Goal: Information Seeking & Learning: Learn about a topic

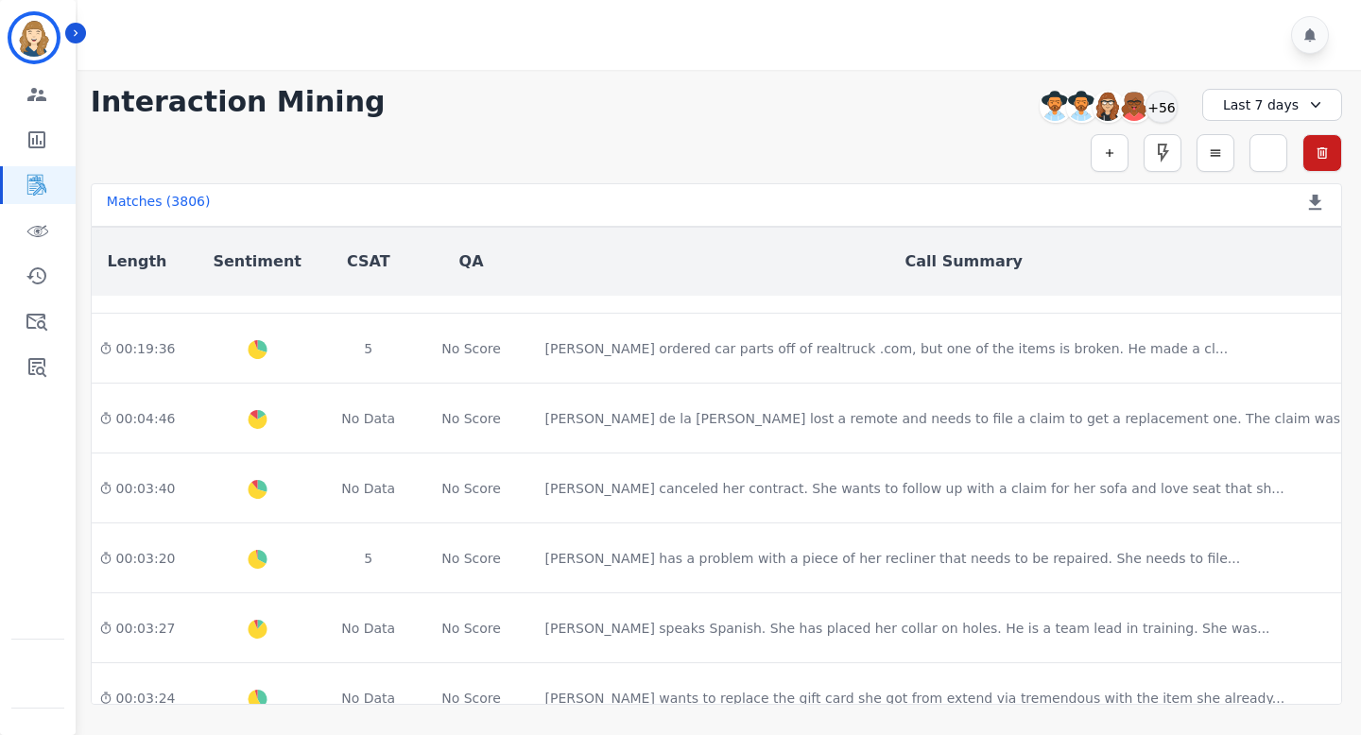
scroll to position [1077, 693]
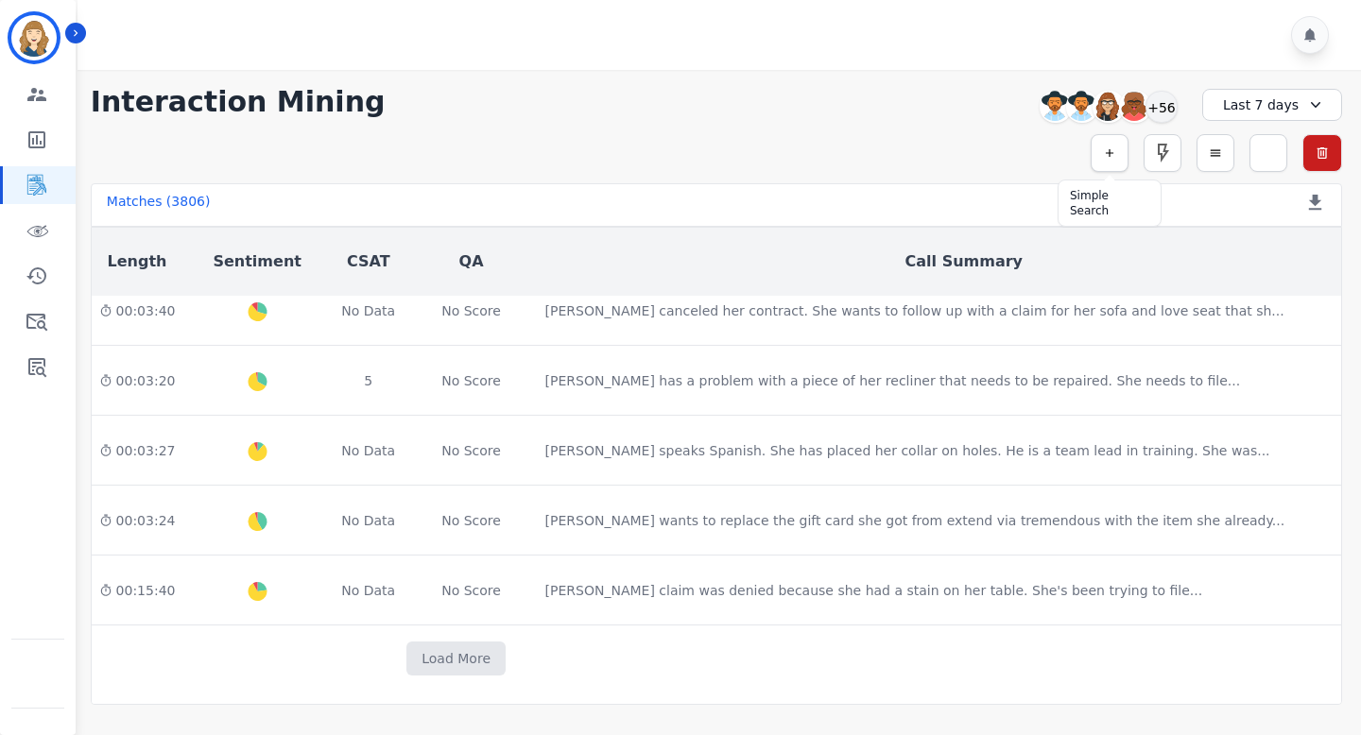
click at [1112, 155] on icon "button" at bounding box center [1109, 153] width 13 height 13
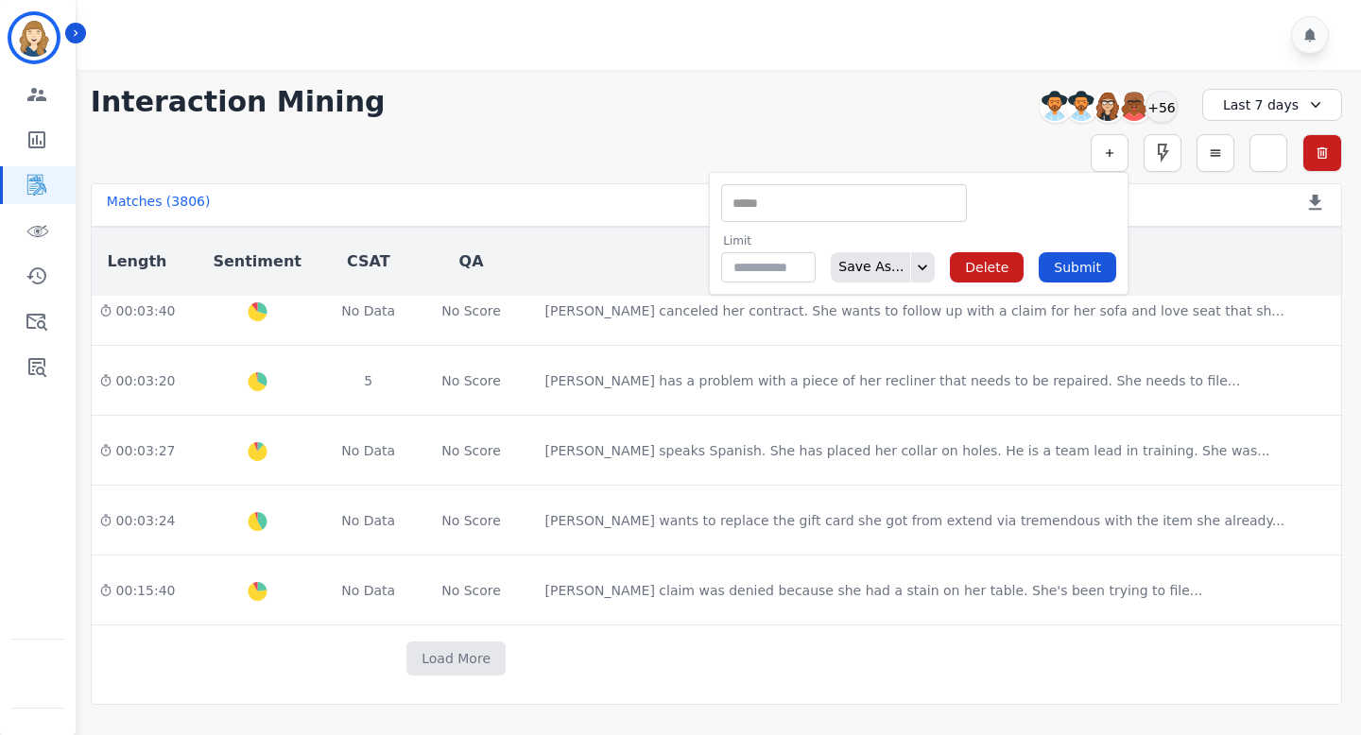
click at [863, 207] on input "selected options" at bounding box center [844, 204] width 236 height 20
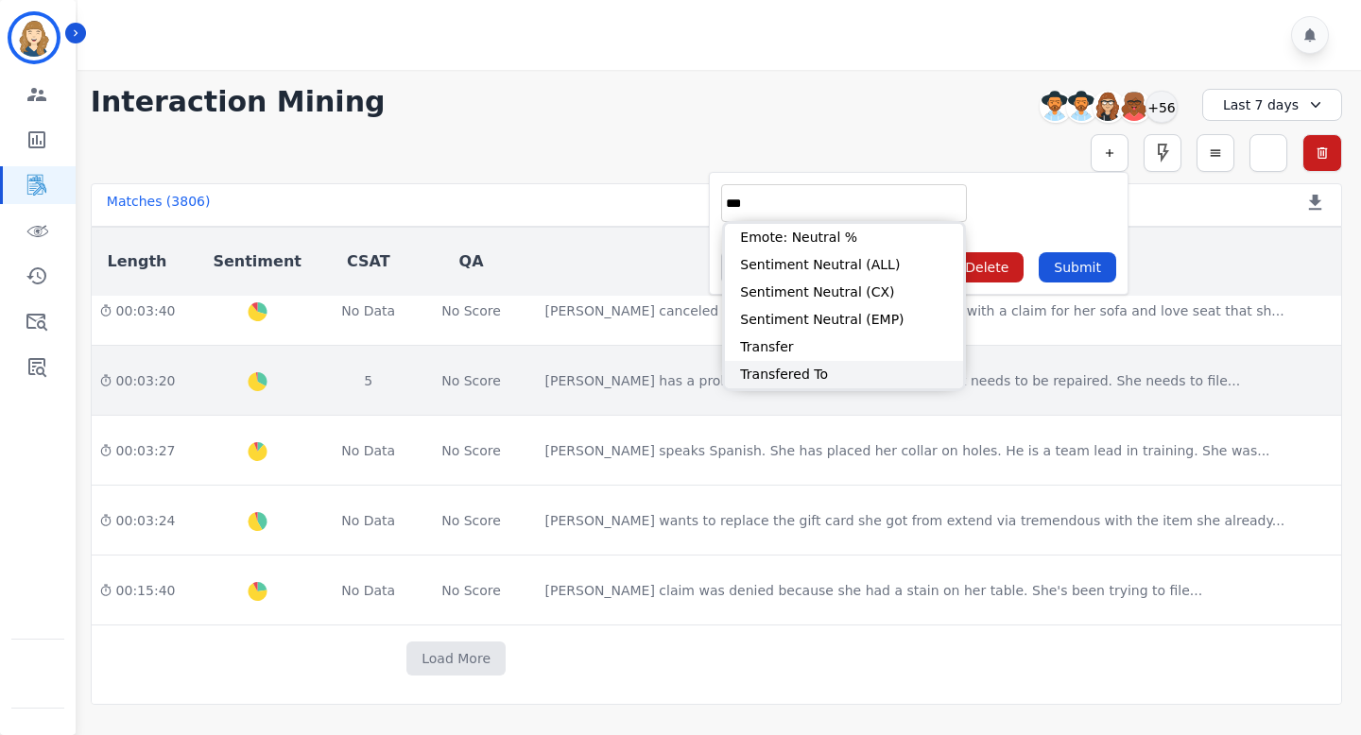
type input "***"
click at [789, 367] on li "Transfered To" at bounding box center [844, 374] width 238 height 27
type input "**********"
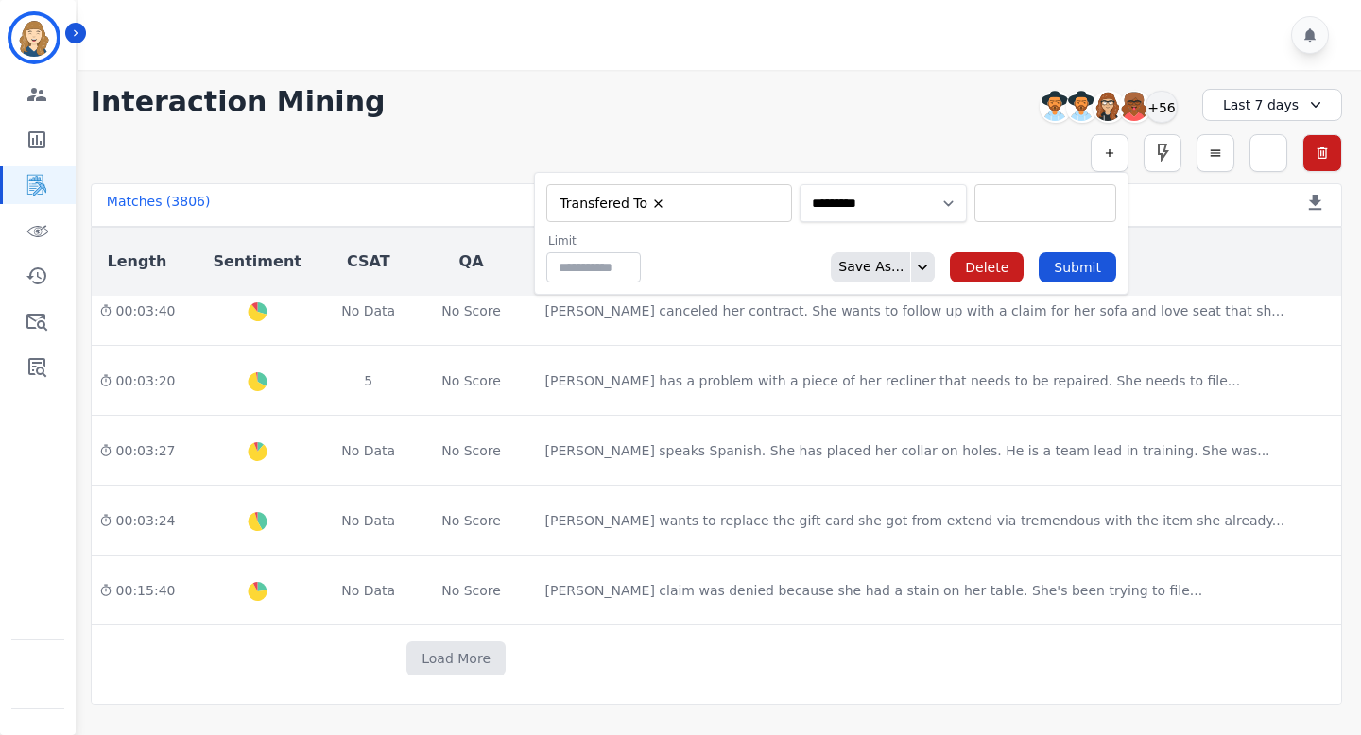
click at [859, 208] on select "**********" at bounding box center [883, 203] width 167 height 38
select select "******"
click at [941, 184] on select "**********" at bounding box center [883, 203] width 167 height 38
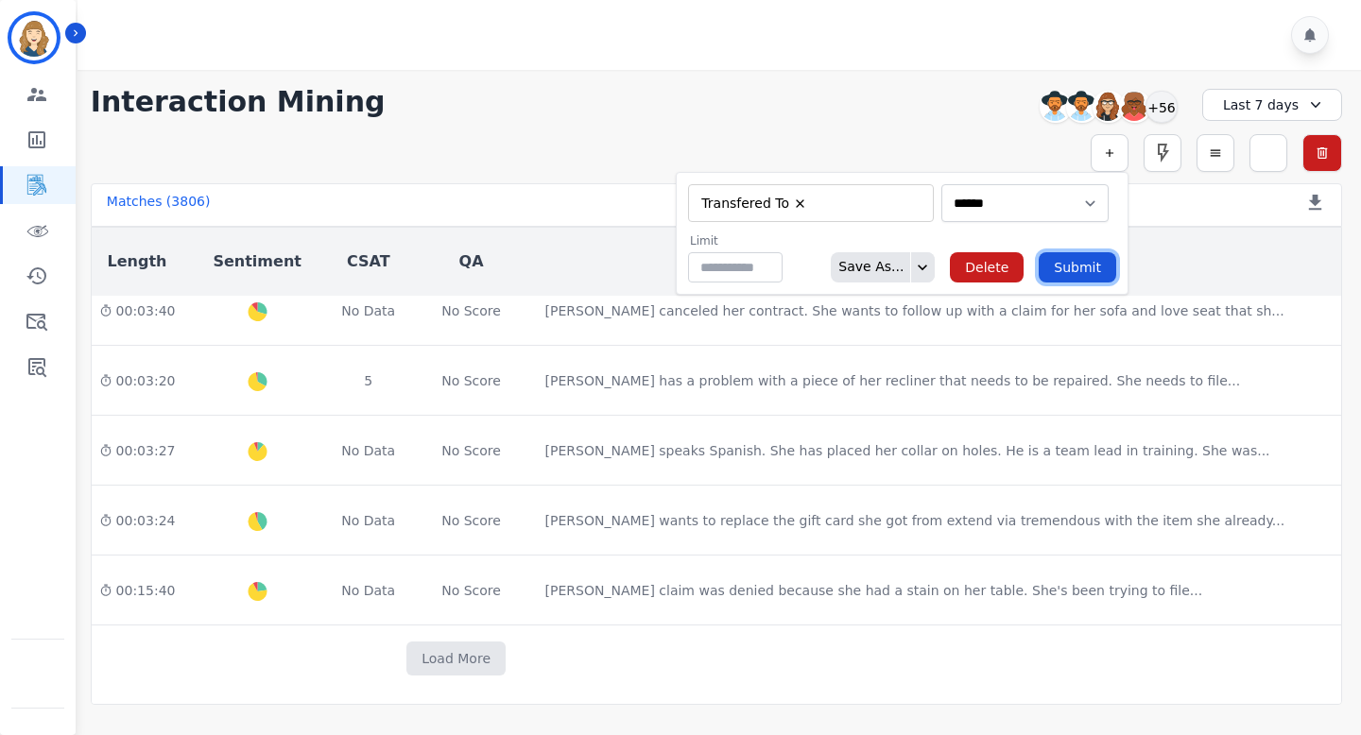
click at [1072, 269] on button "Submit" at bounding box center [1078, 267] width 78 height 30
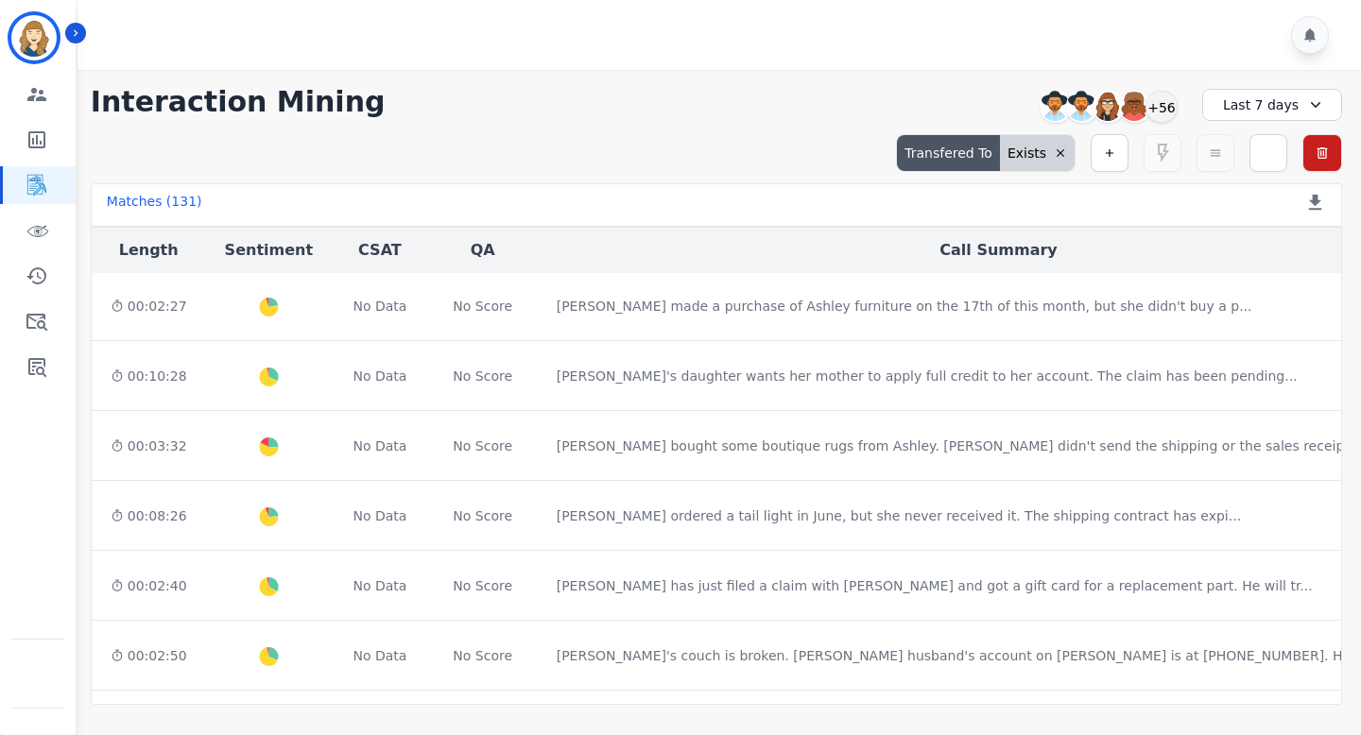
scroll to position [1054, 681]
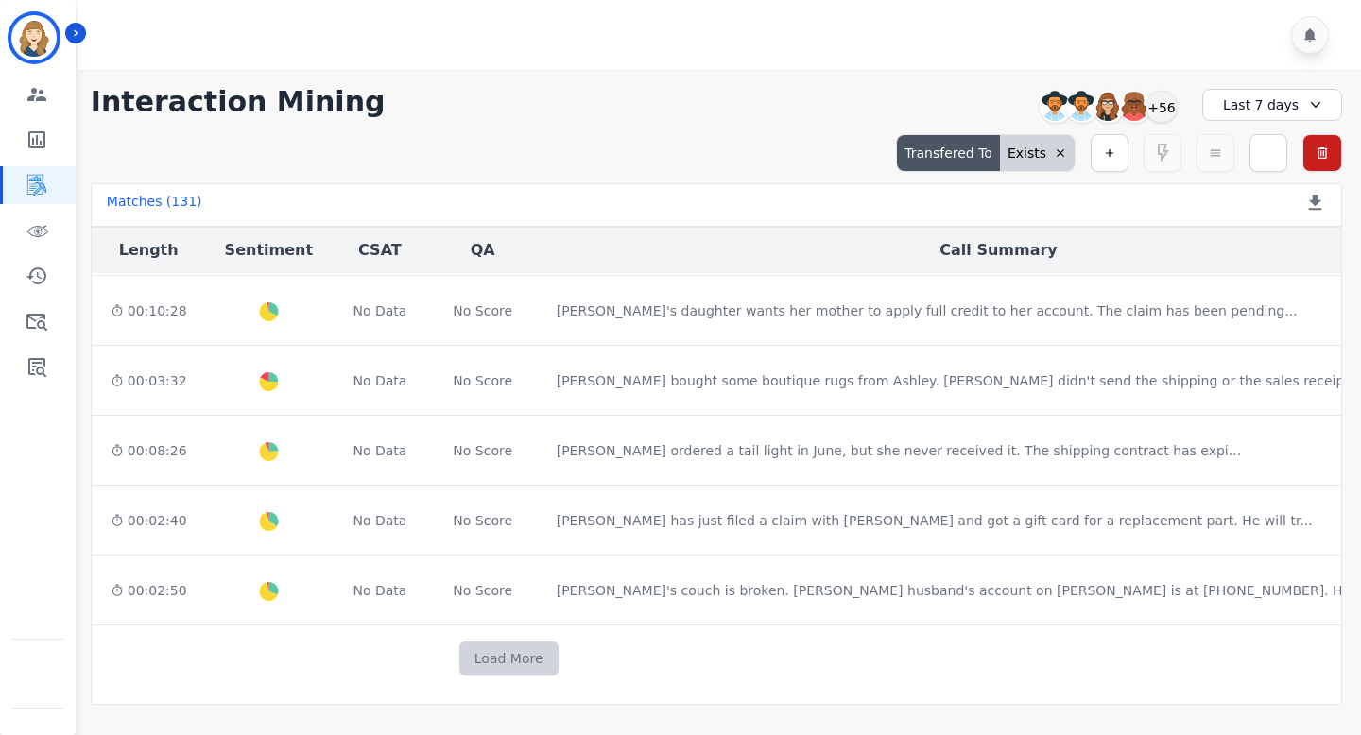
click at [459, 642] on button "Load More" at bounding box center [508, 659] width 99 height 34
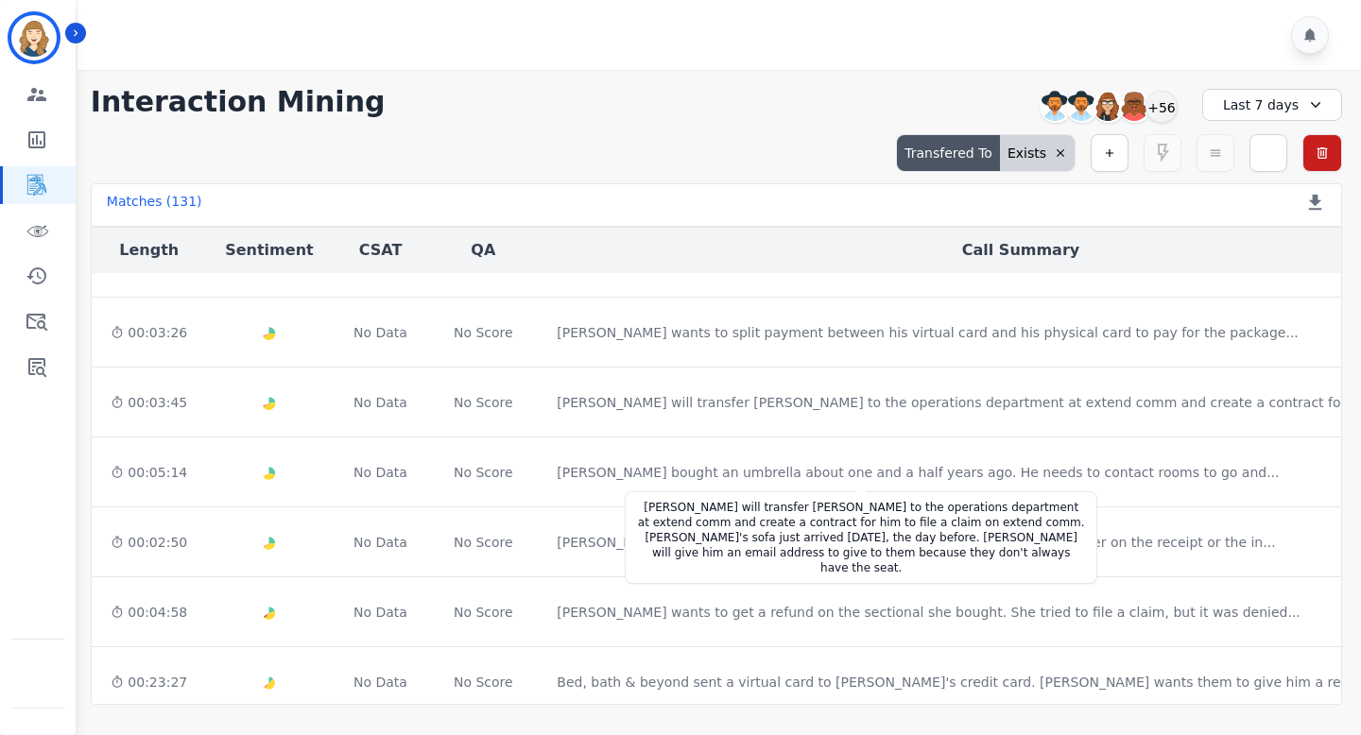
scroll to position [2453, 681]
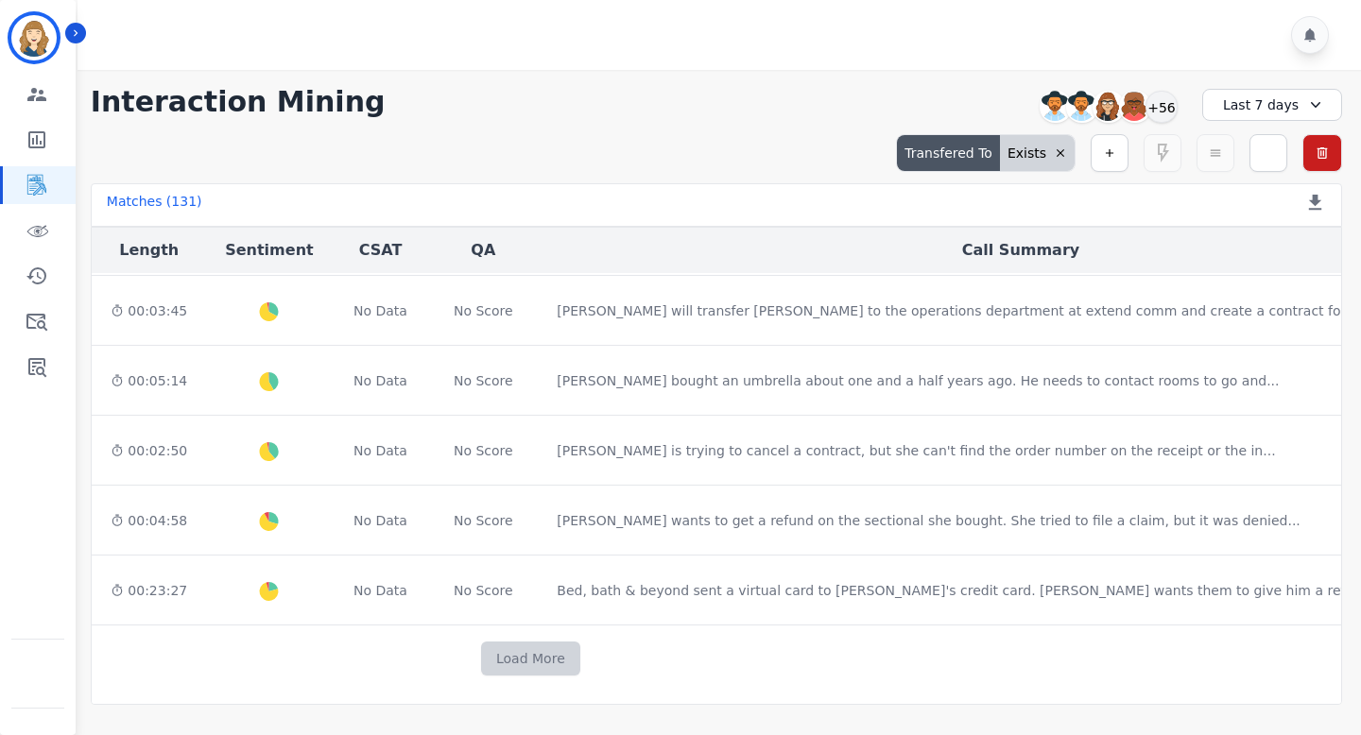
click at [481, 661] on button "Load More" at bounding box center [530, 659] width 99 height 34
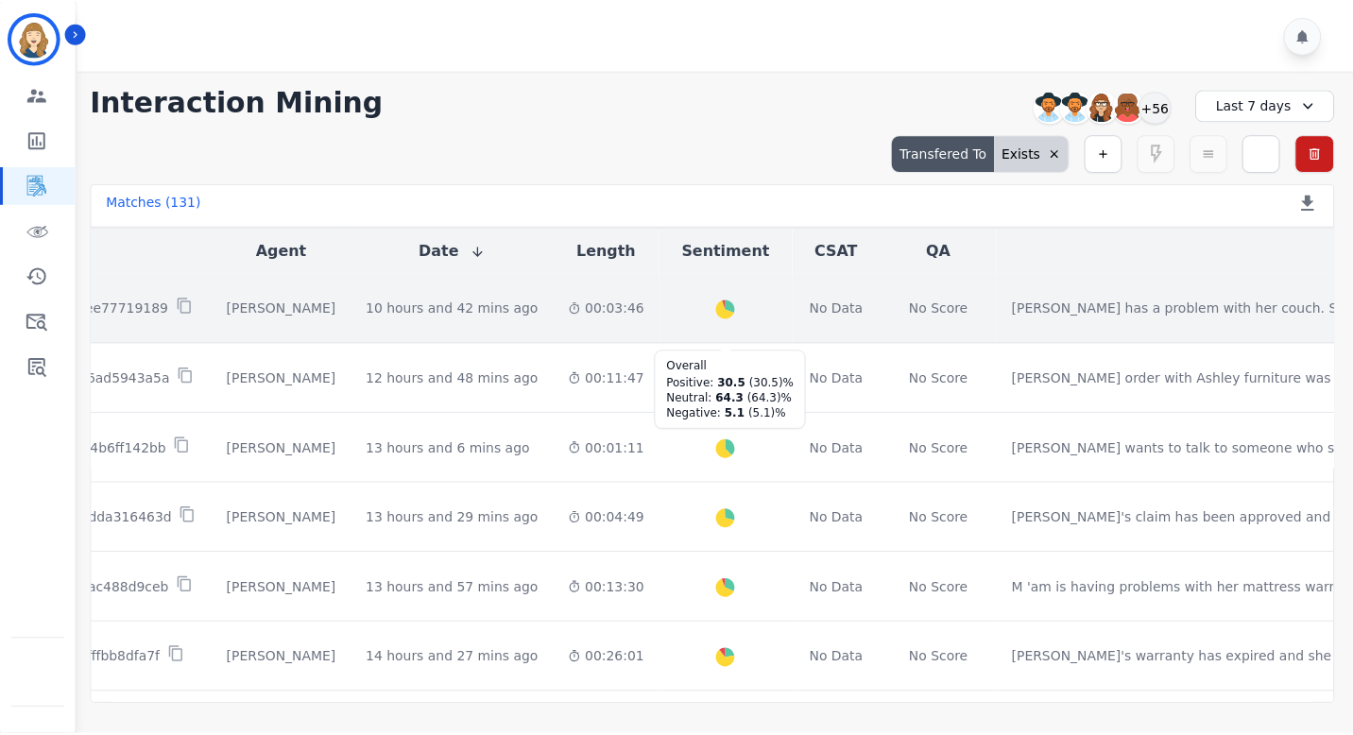
scroll to position [0, 0]
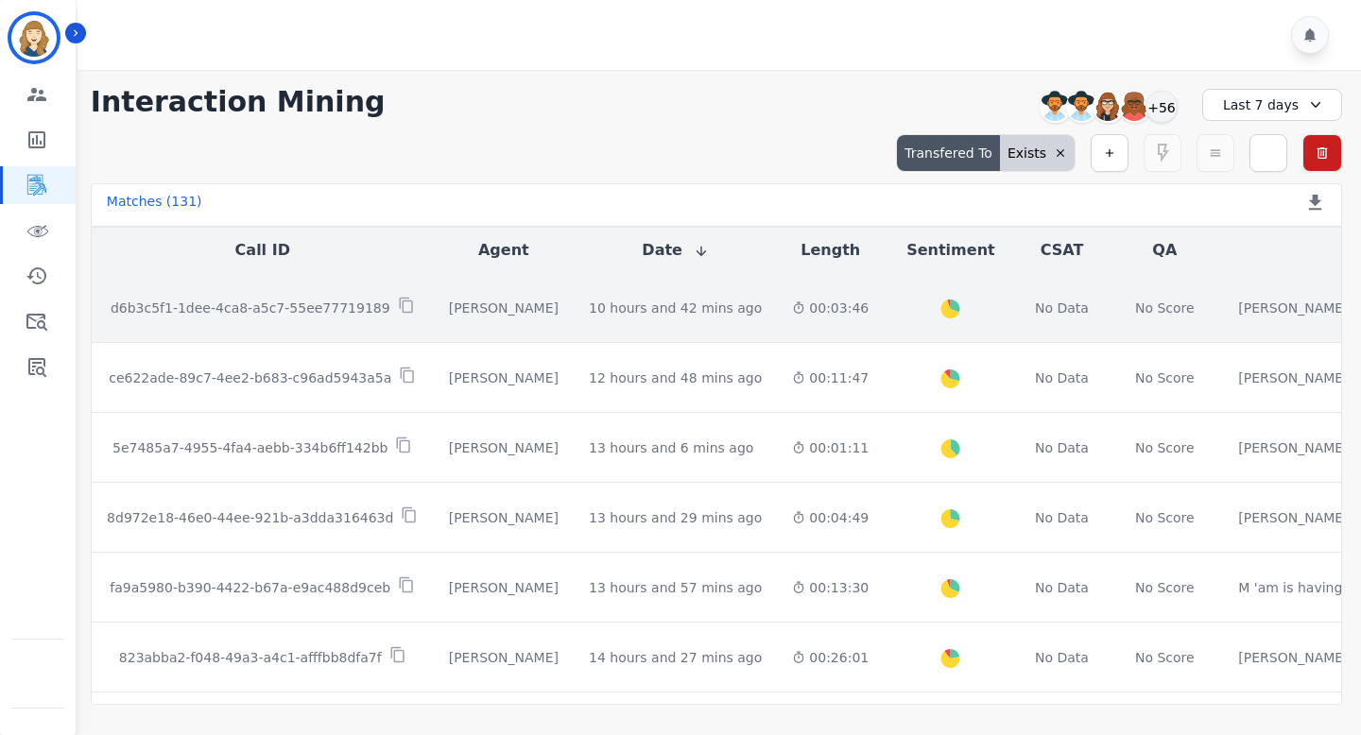
click at [207, 295] on td "d6b3c5f1-1dee-4ca8-a5c7-55ee77719189" at bounding box center [263, 308] width 342 height 70
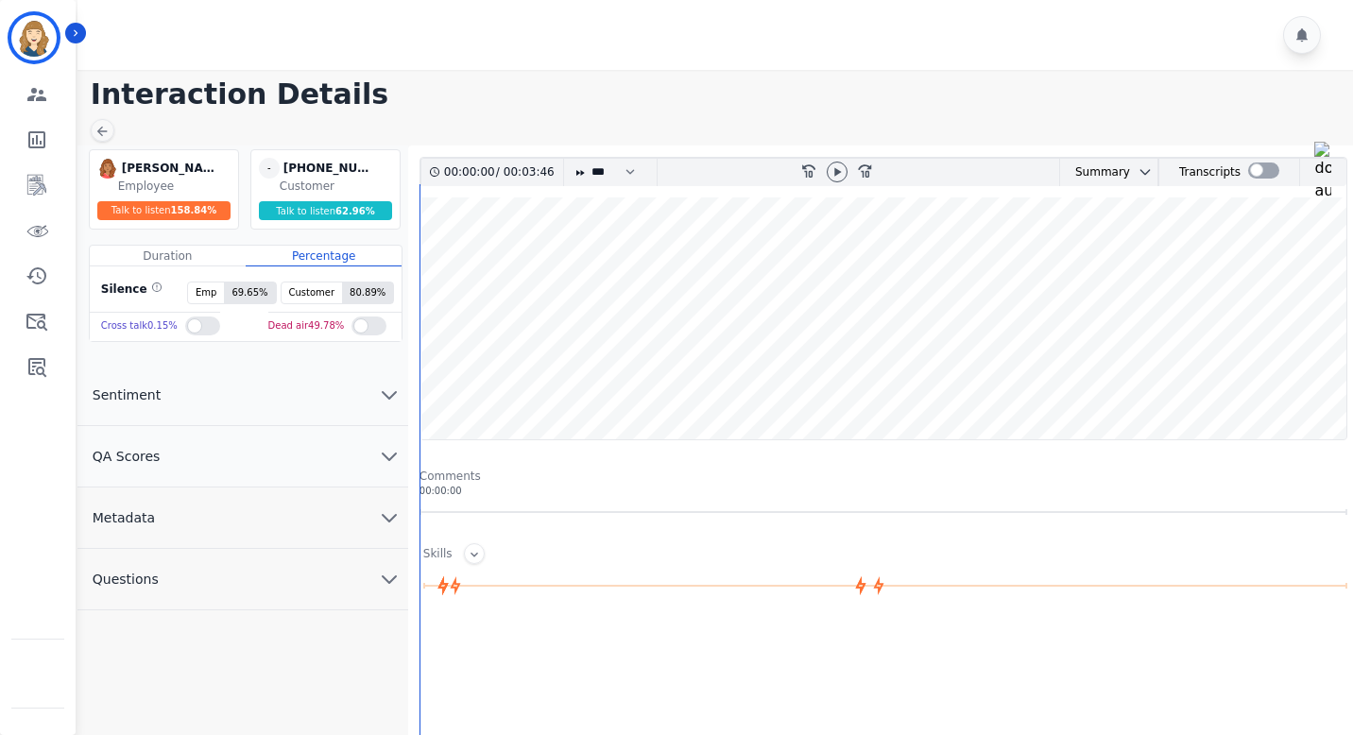
click at [193, 518] on button "Metadata" at bounding box center [243, 518] width 331 height 61
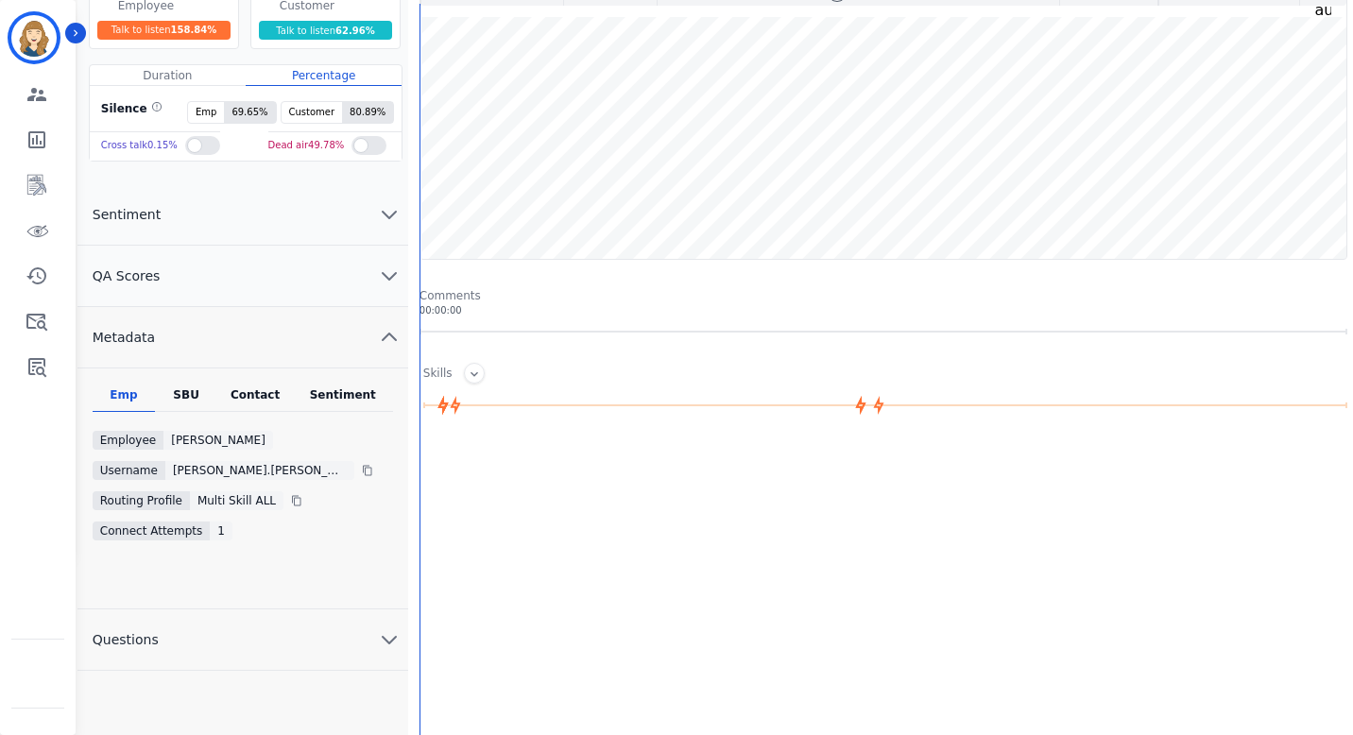
scroll to position [182, 0]
click at [188, 388] on div "SBU" at bounding box center [186, 398] width 62 height 25
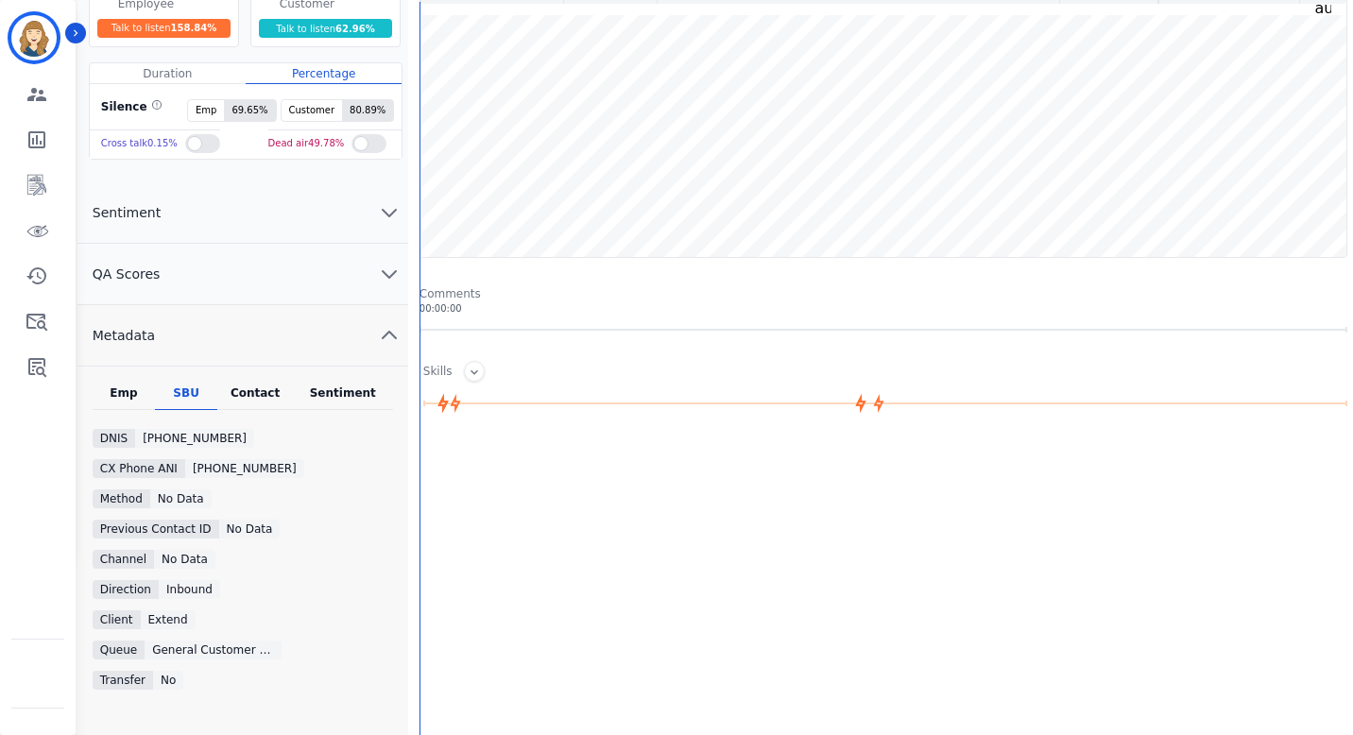
click at [255, 389] on div "Contact" at bounding box center [255, 398] width 76 height 25
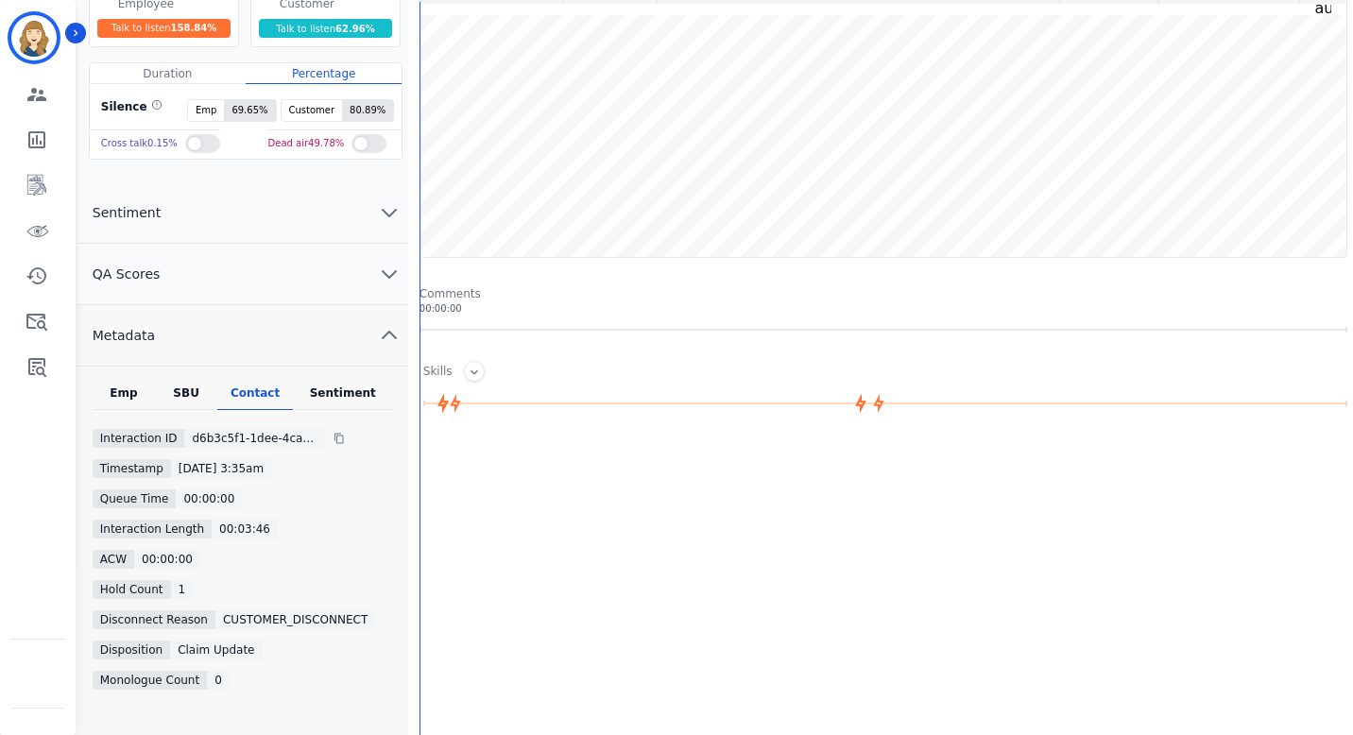
click at [339, 396] on div "Sentiment" at bounding box center [343, 398] width 100 height 25
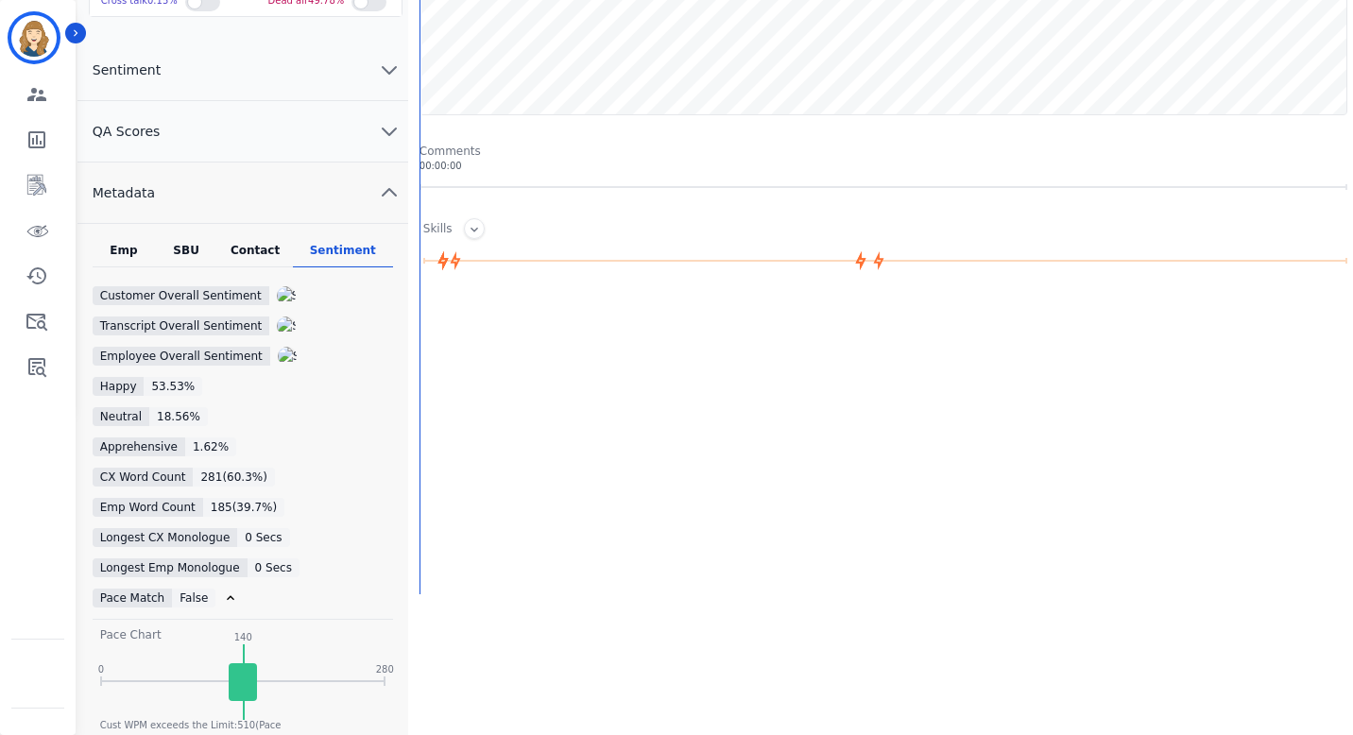
scroll to position [327, 0]
click at [255, 253] on div "Contact" at bounding box center [255, 253] width 76 height 25
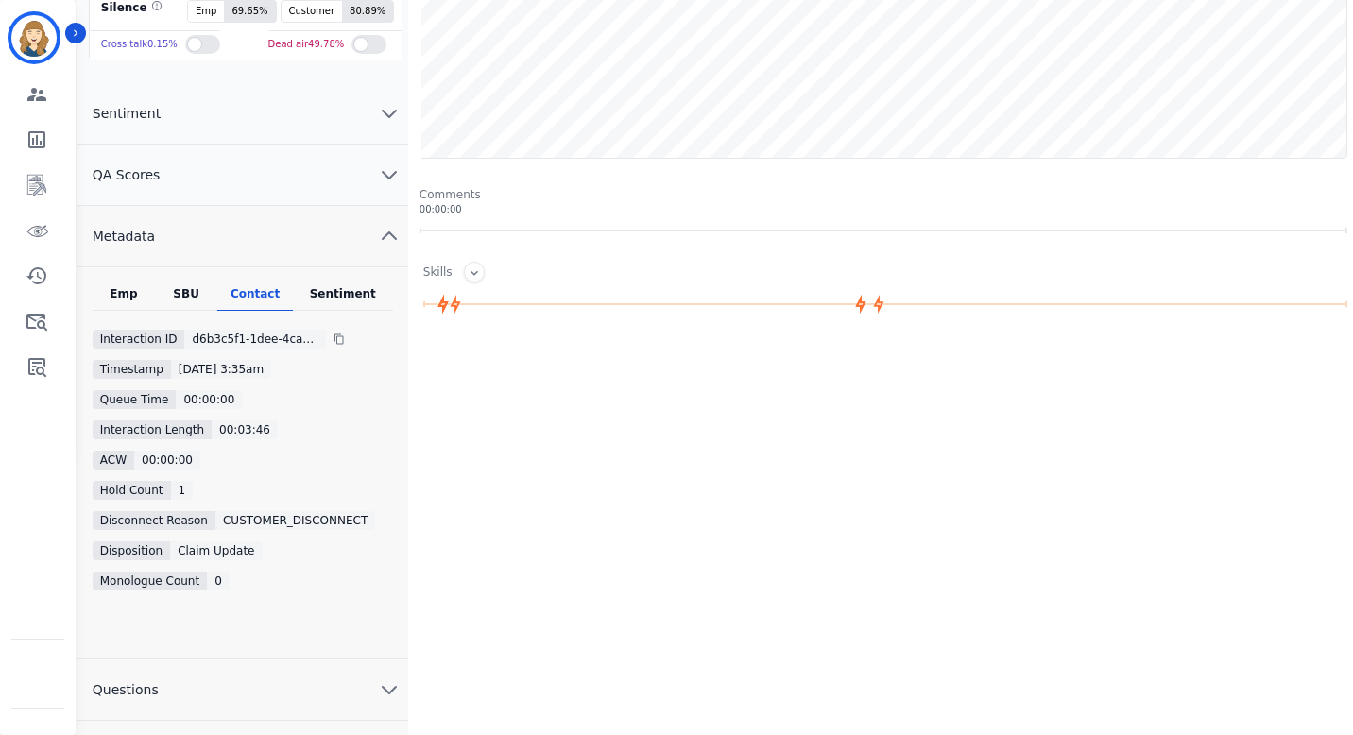
click at [188, 298] on div "SBU" at bounding box center [186, 298] width 62 height 25
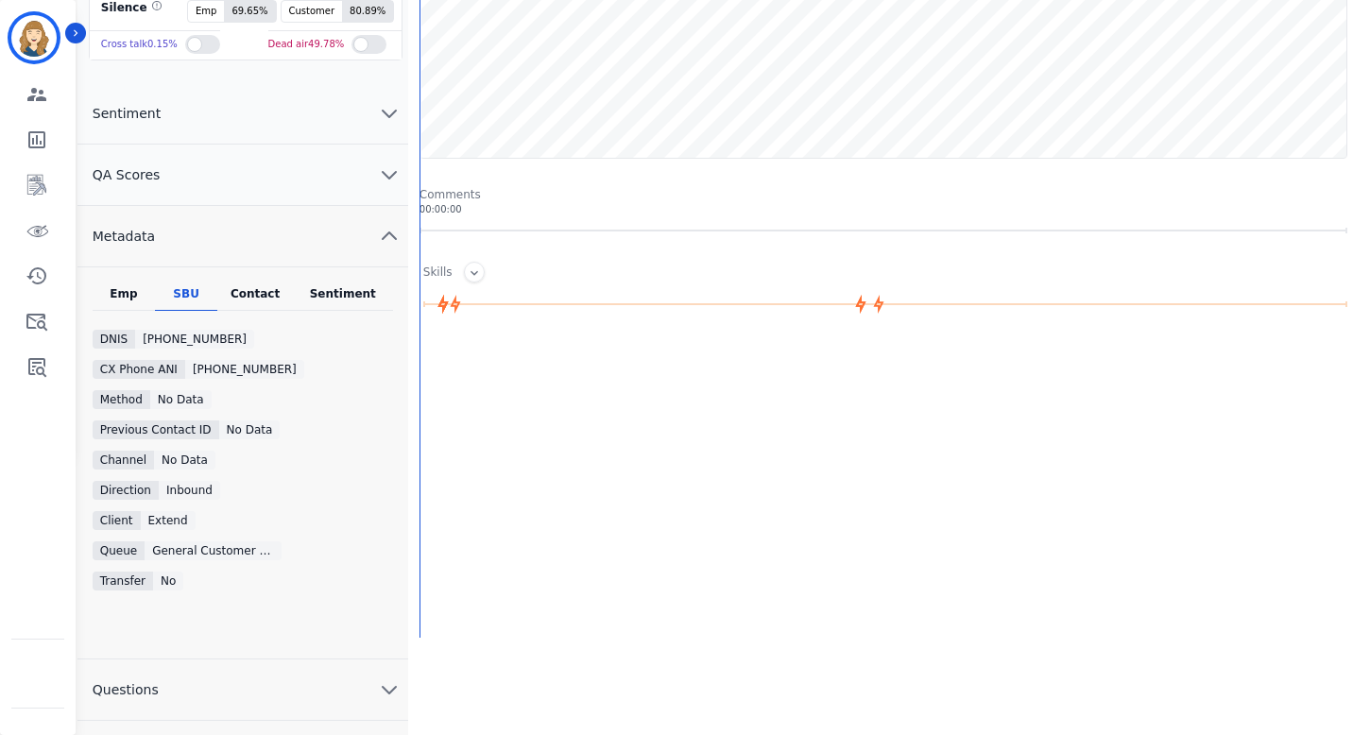
click at [129, 305] on div "Emp" at bounding box center [124, 298] width 62 height 25
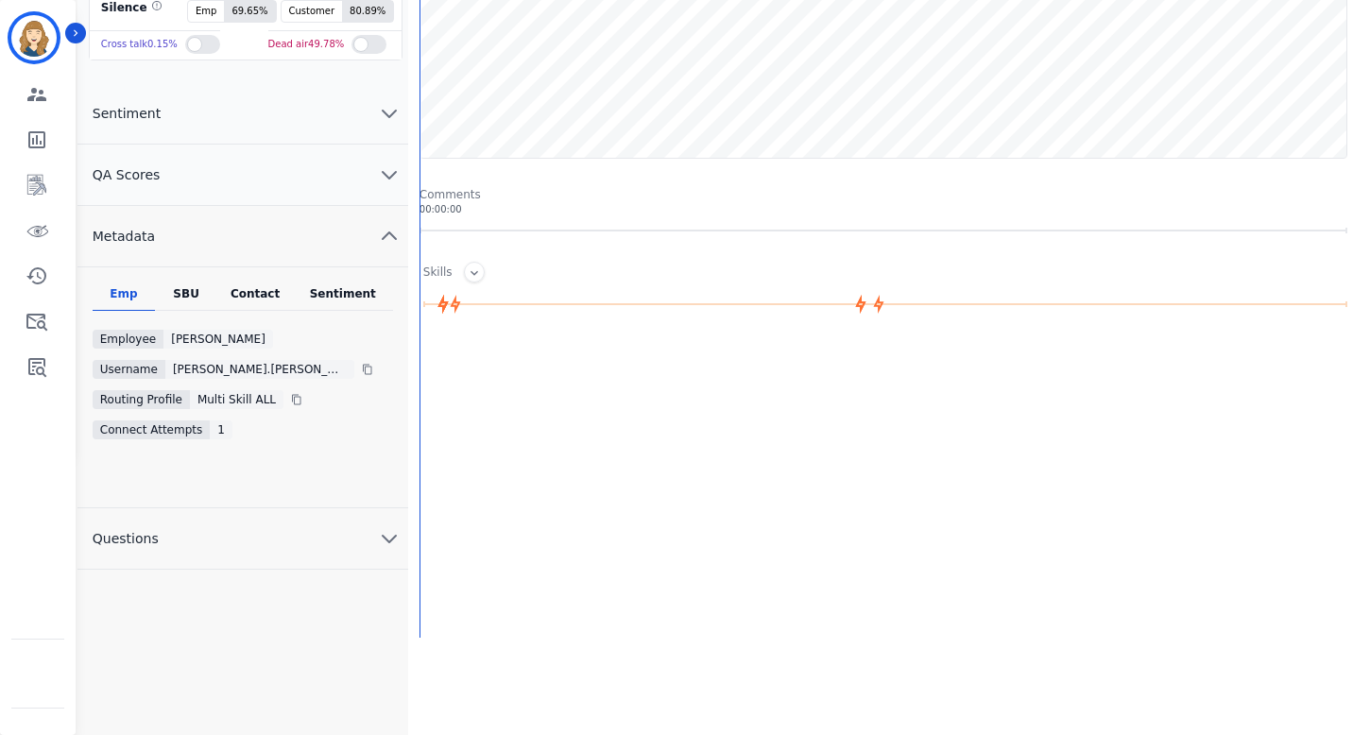
click at [194, 293] on div "SBU" at bounding box center [186, 298] width 62 height 25
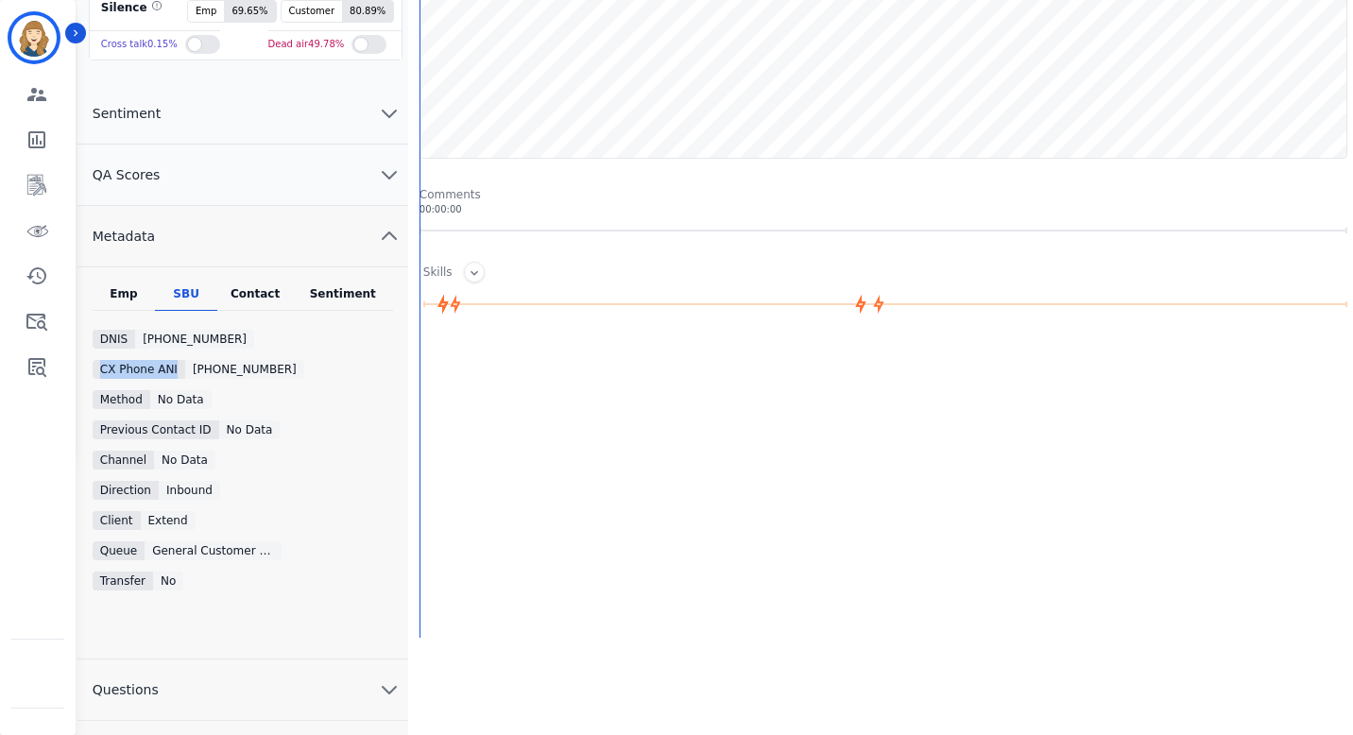
drag, startPoint x: 177, startPoint y: 369, endPoint x: 97, endPoint y: 371, distance: 79.4
click at [97, 371] on div "CX Phone ANI" at bounding box center [139, 369] width 93 height 19
copy div "CX Phone ANI"
click at [116, 338] on div "DNIS" at bounding box center [114, 339] width 43 height 19
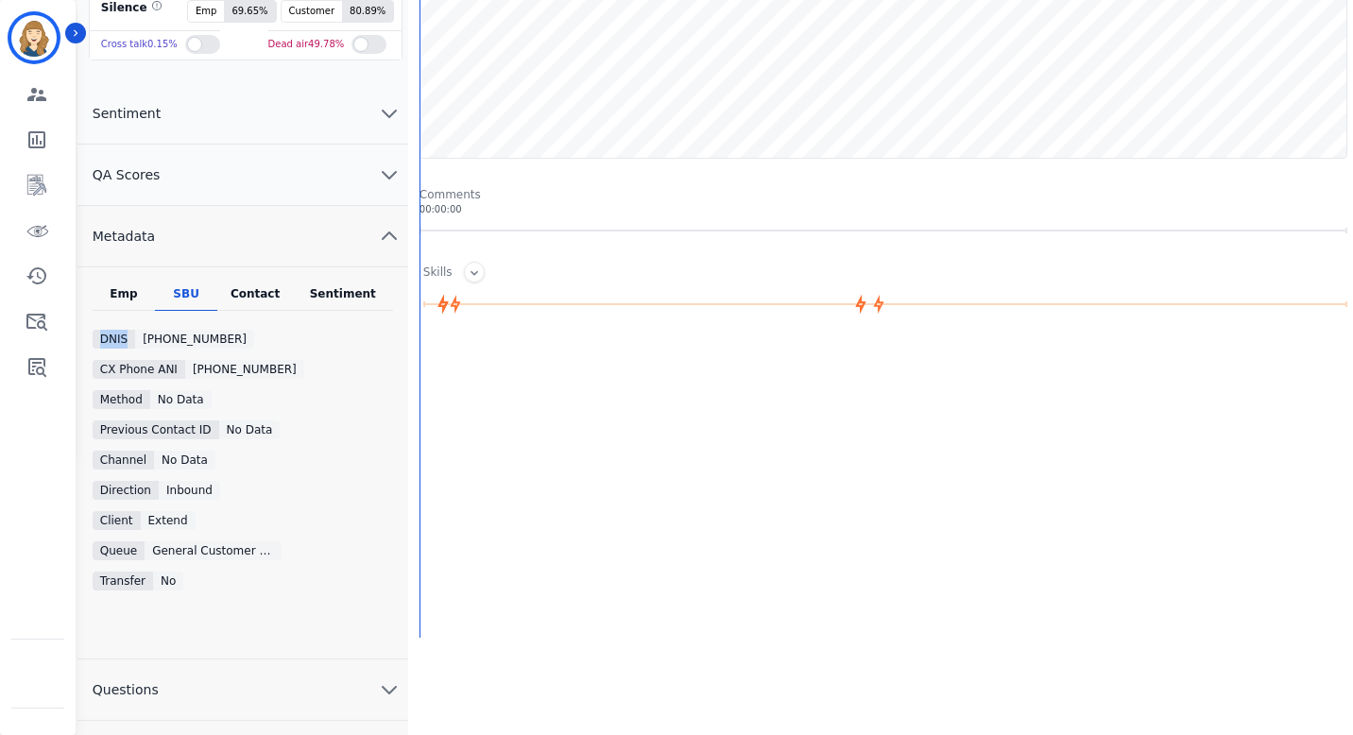
copy div "DNIS"
click at [124, 299] on div "Emp" at bounding box center [124, 298] width 62 height 25
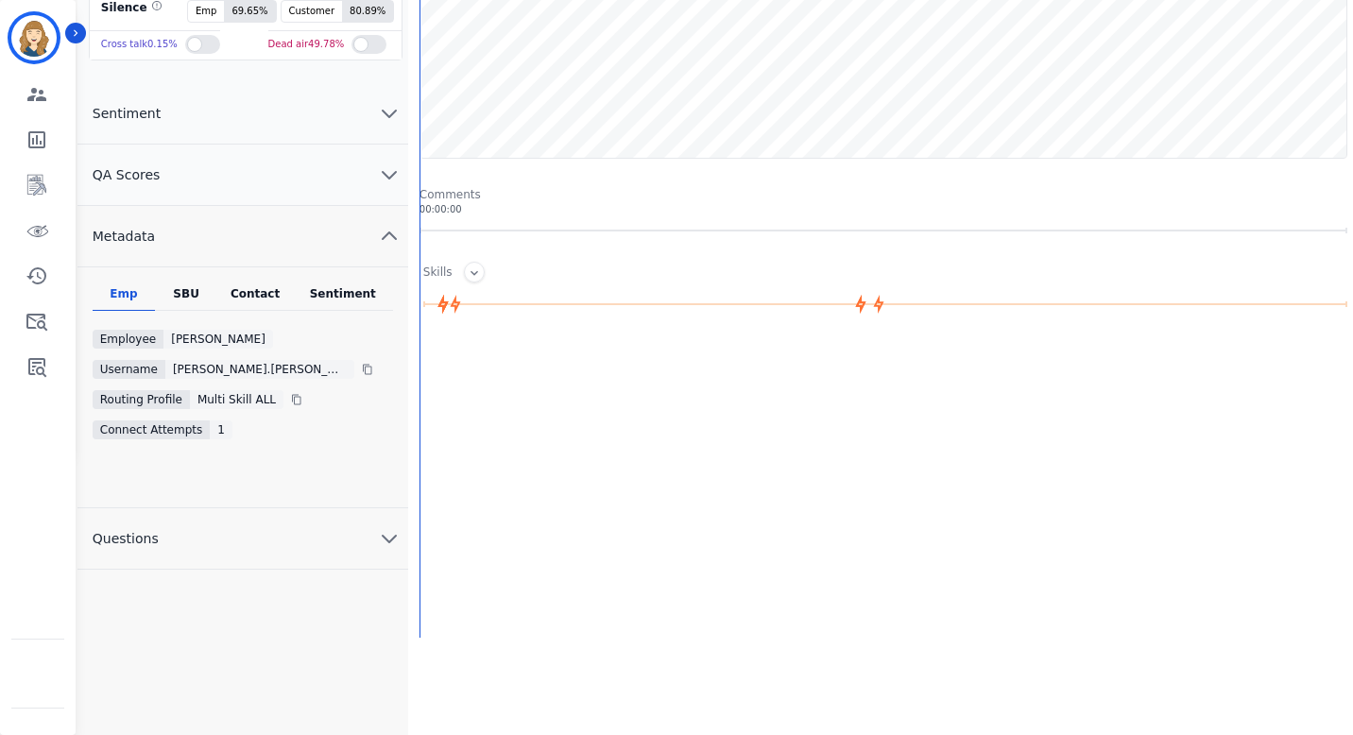
click at [194, 293] on div "SBU" at bounding box center [186, 298] width 62 height 25
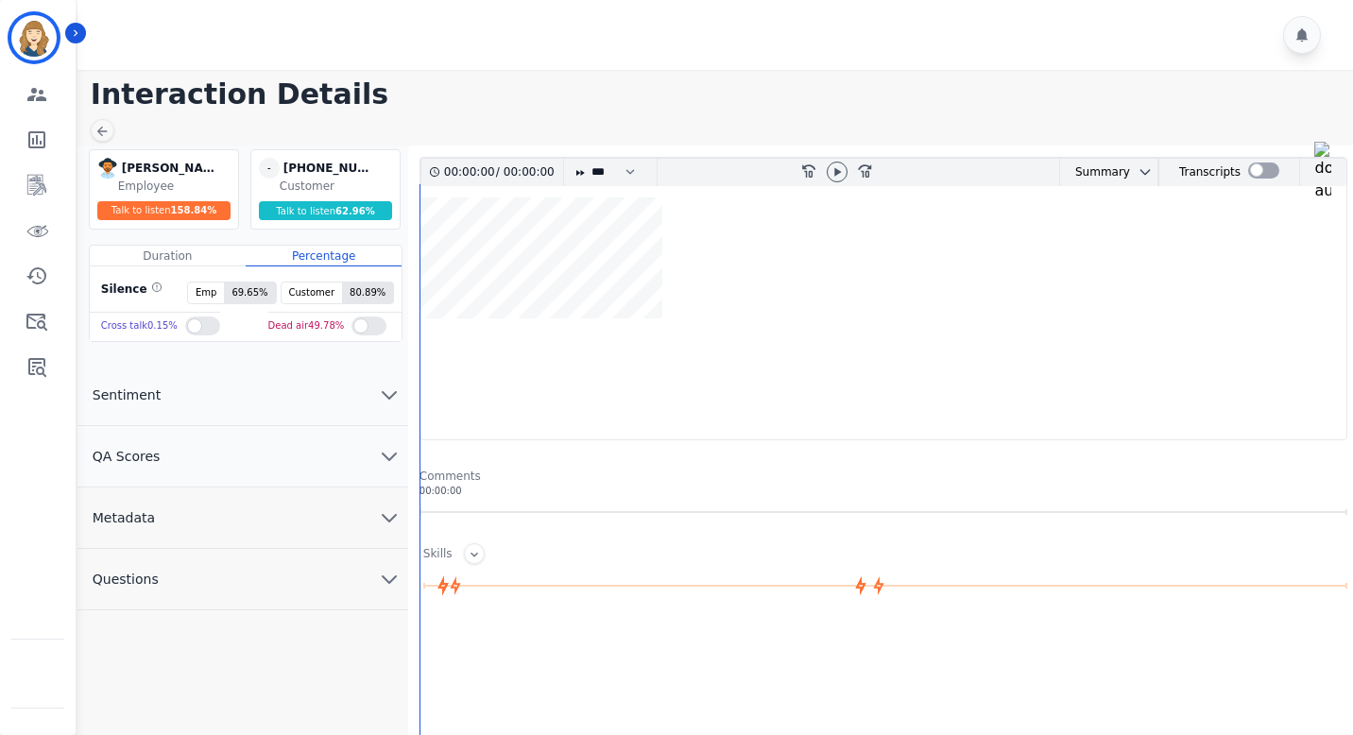
click at [193, 518] on button "Metadata" at bounding box center [243, 518] width 331 height 61
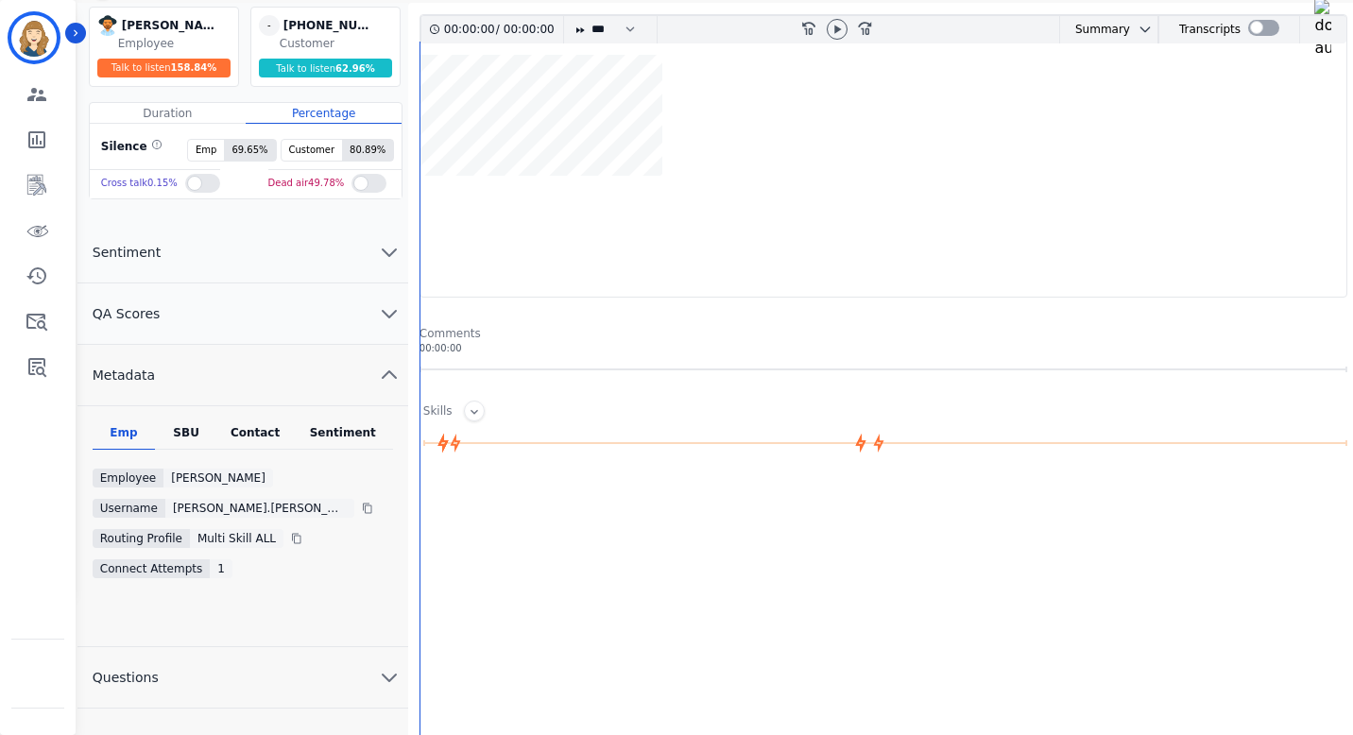
scroll to position [247, 0]
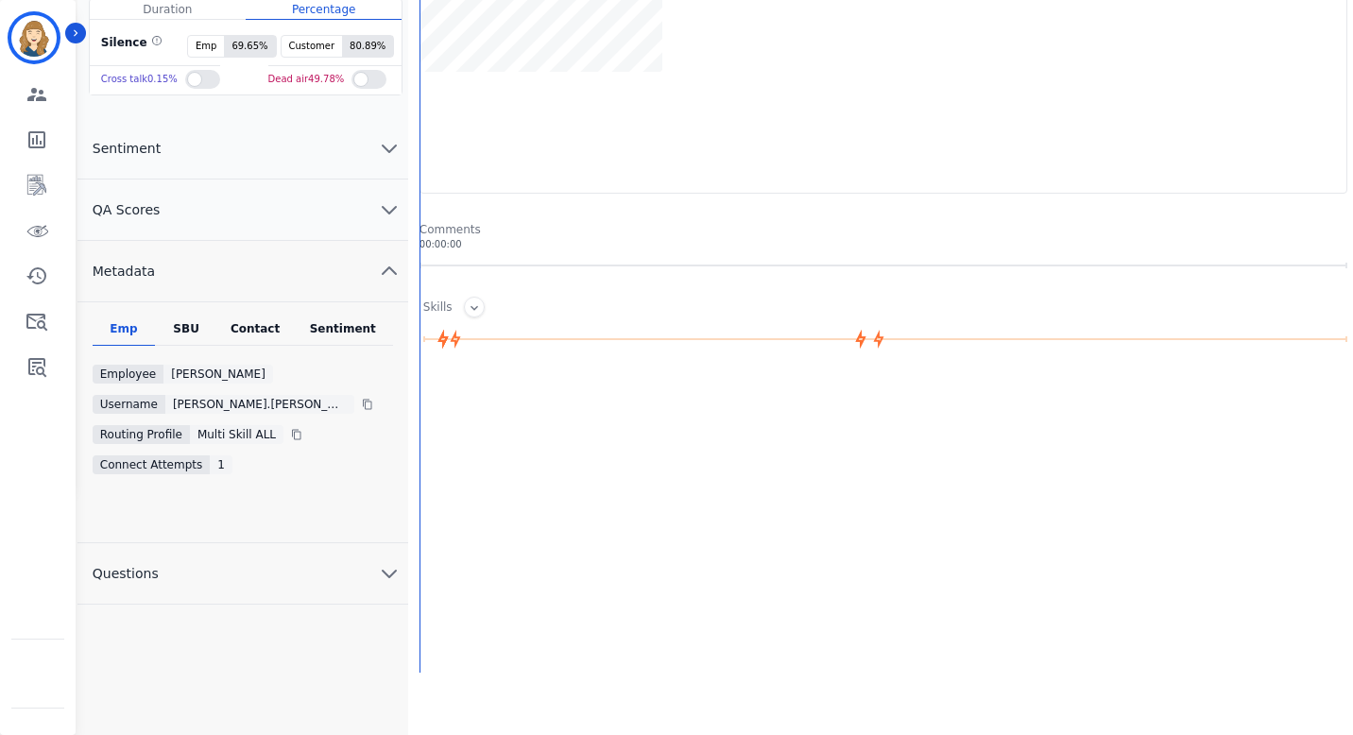
click at [185, 348] on div "Emp SBU Contact Sentiment Employee Roberta Jordan Username roberta.jordan@eccog…" at bounding box center [243, 422] width 331 height 202
click at [185, 337] on div "SBU" at bounding box center [186, 333] width 62 height 25
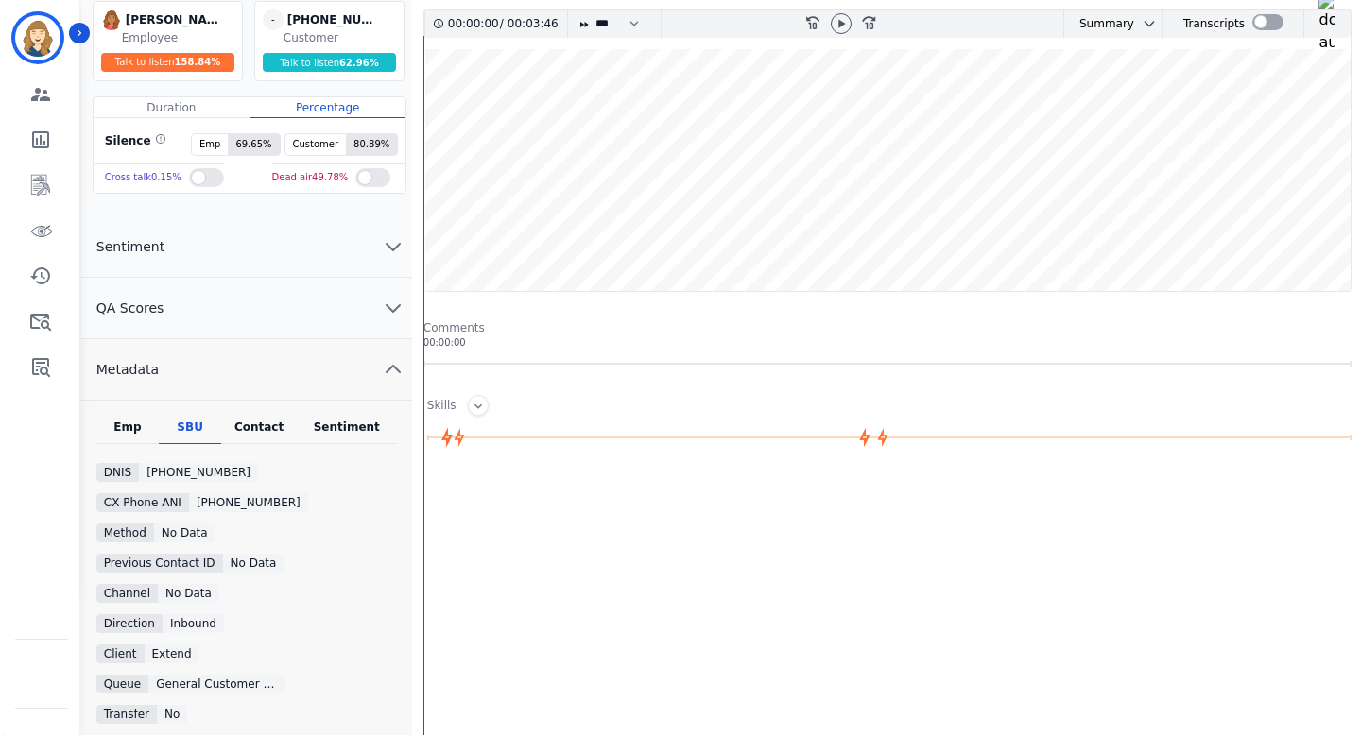
scroll to position [0, 0]
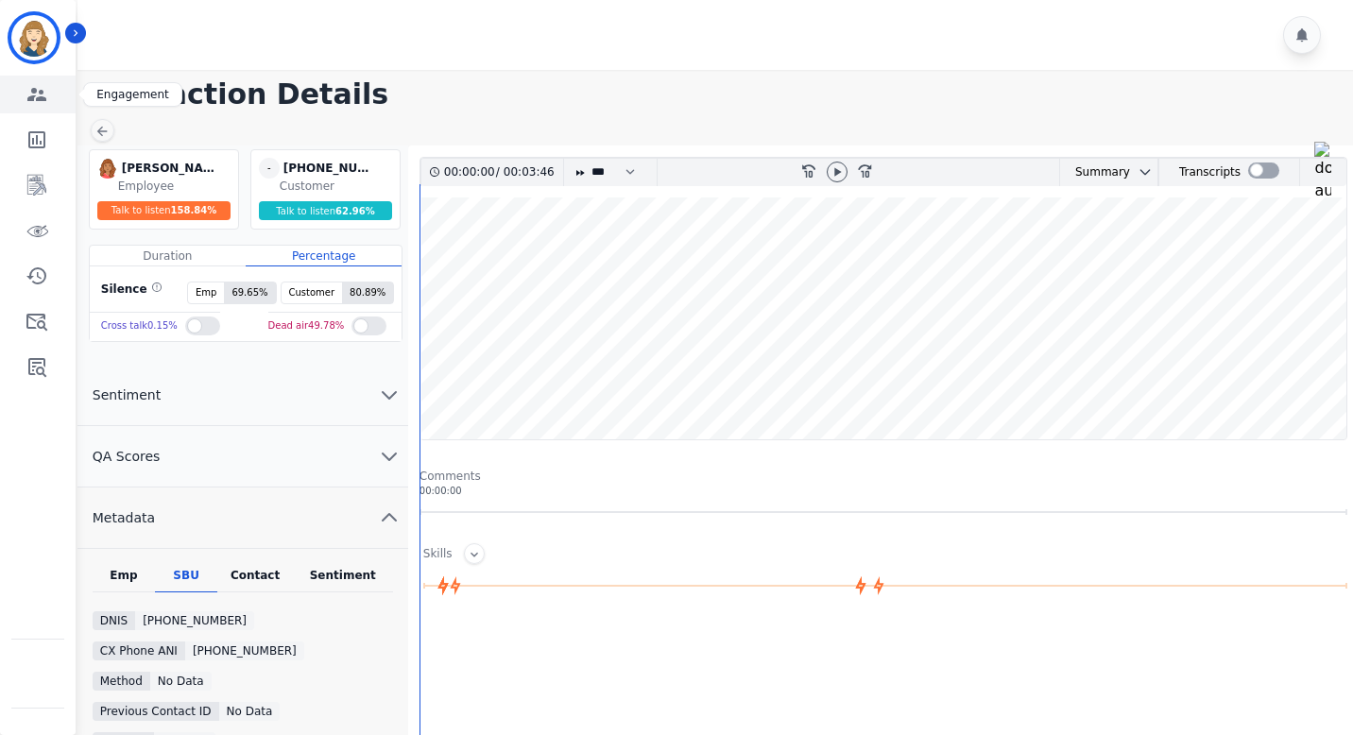
click at [45, 102] on icon "Sidebar" at bounding box center [37, 94] width 23 height 23
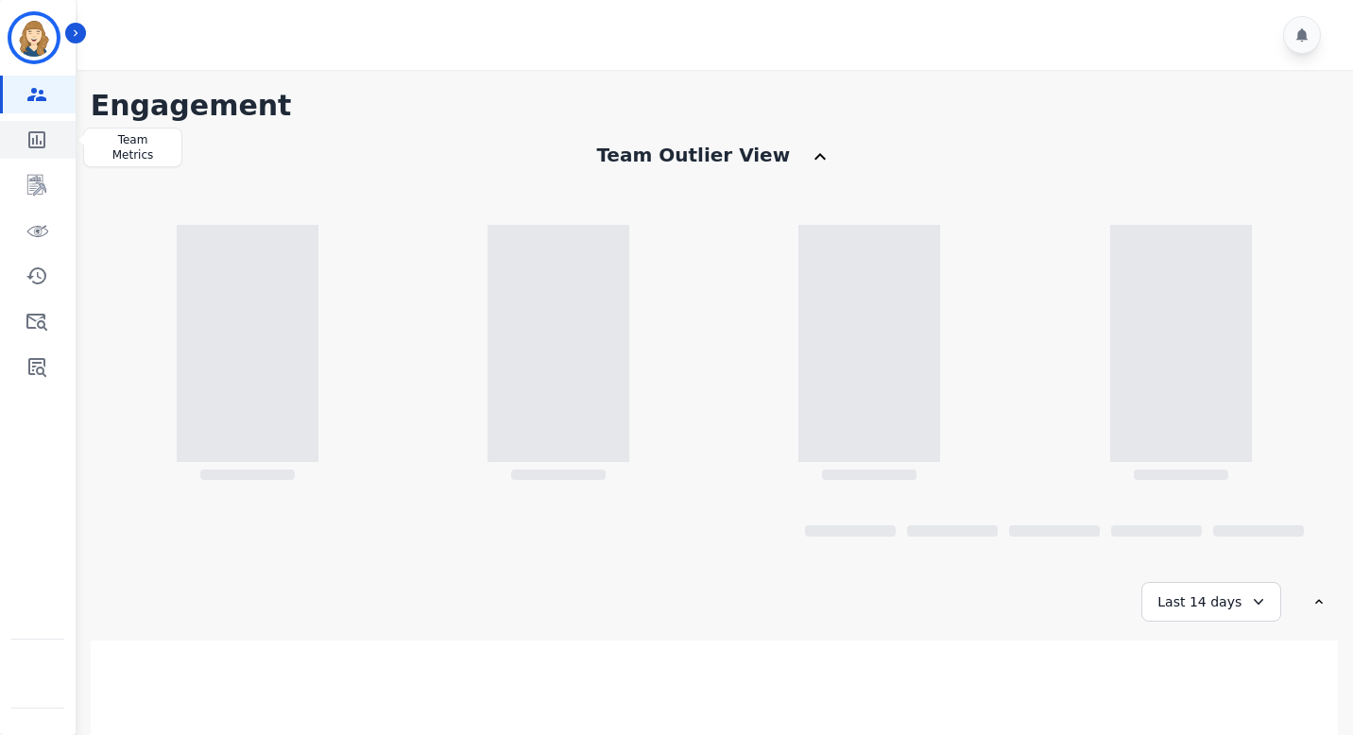
click at [41, 150] on icon "Sidebar" at bounding box center [37, 140] width 23 height 23
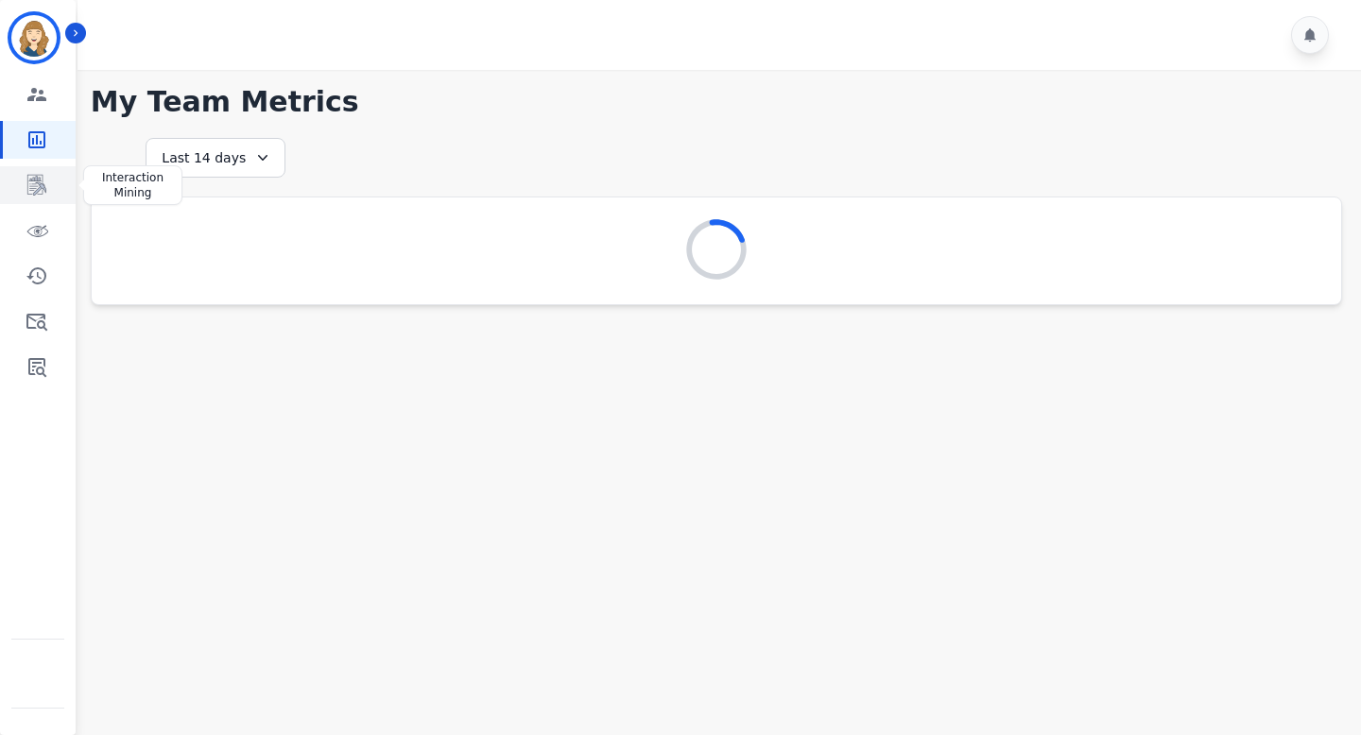
click at [41, 176] on icon "Sidebar" at bounding box center [37, 185] width 23 height 23
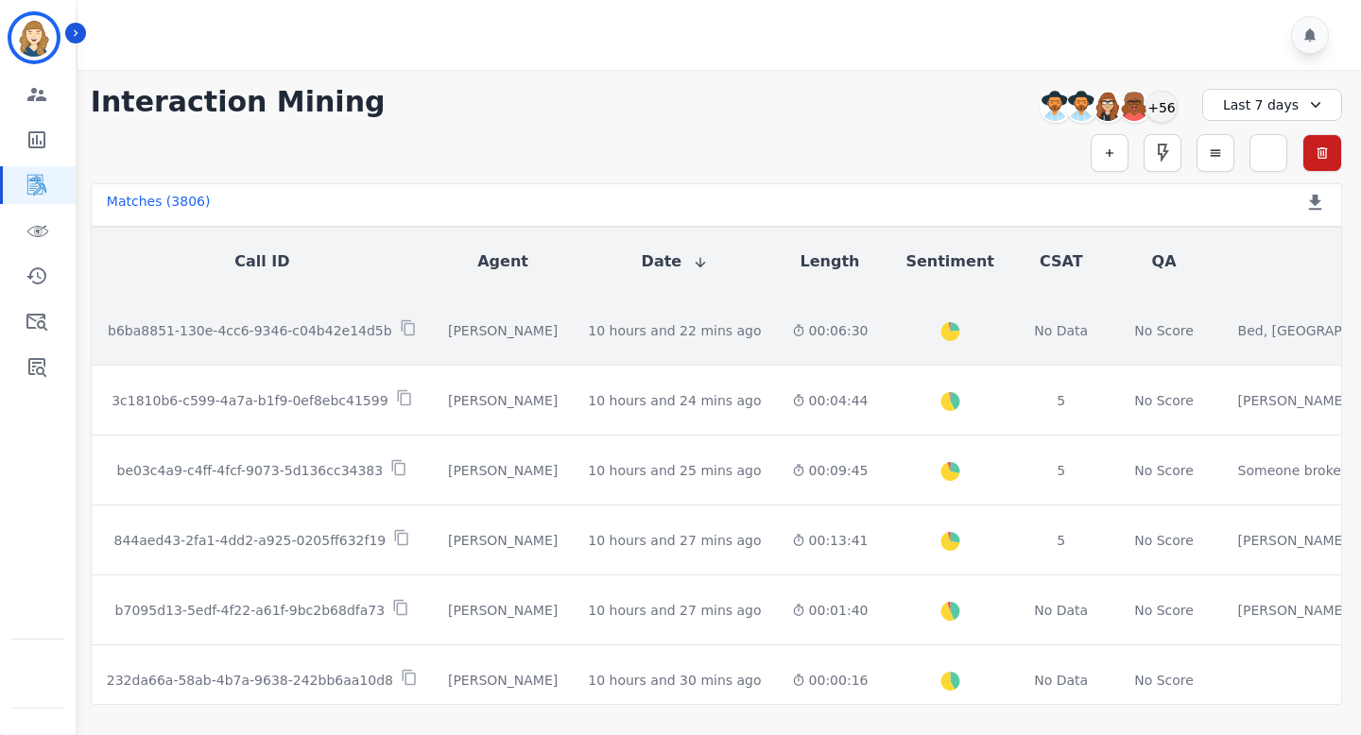
click at [291, 340] on div "b6ba8851-130e-4cc6-9346-c04b42e14d5b" at bounding box center [262, 330] width 311 height 22
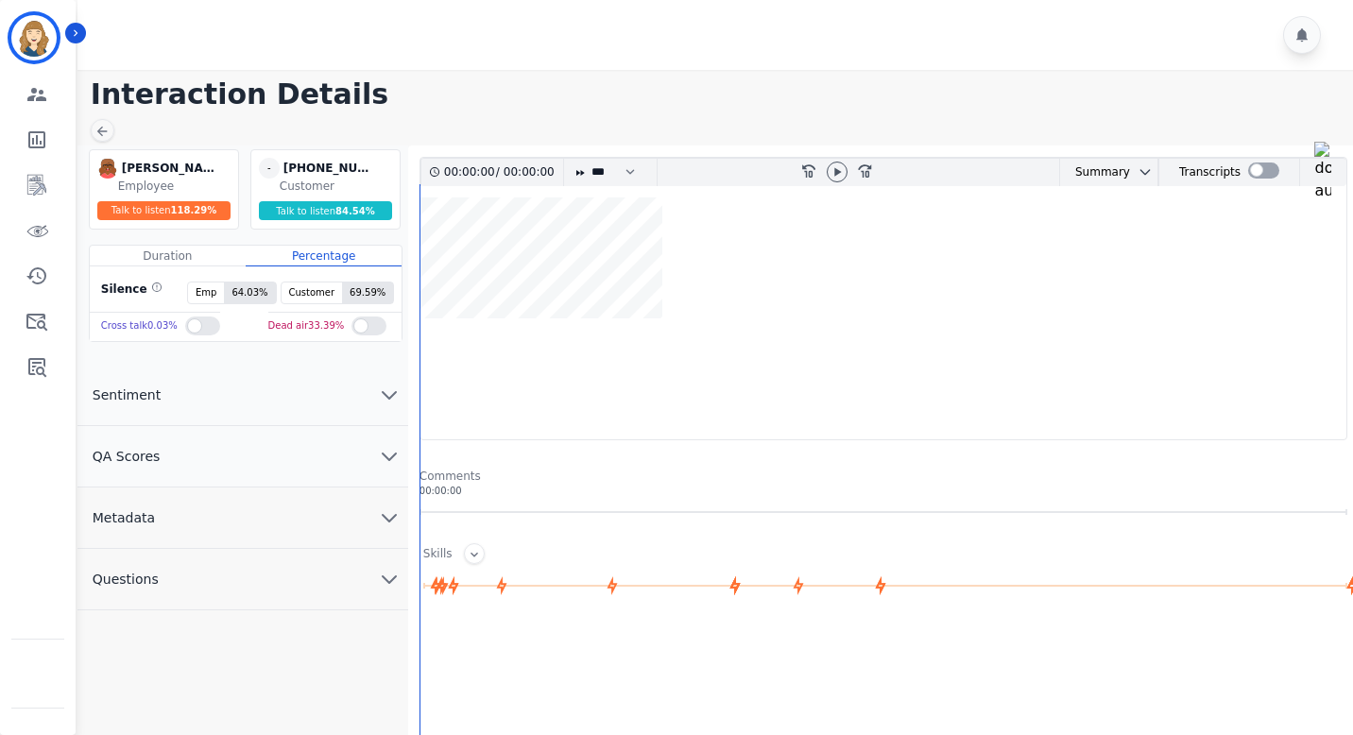
click at [184, 527] on button "Metadata" at bounding box center [243, 518] width 331 height 61
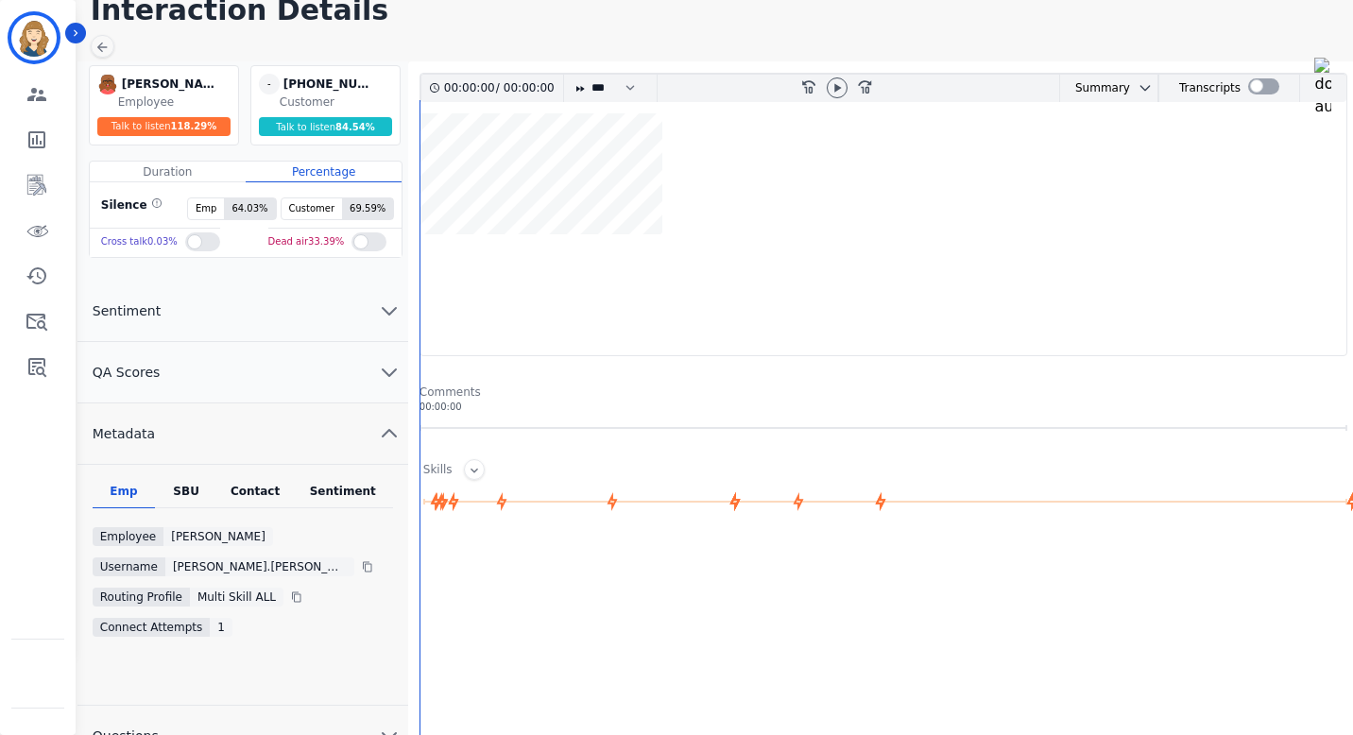
scroll to position [282, 0]
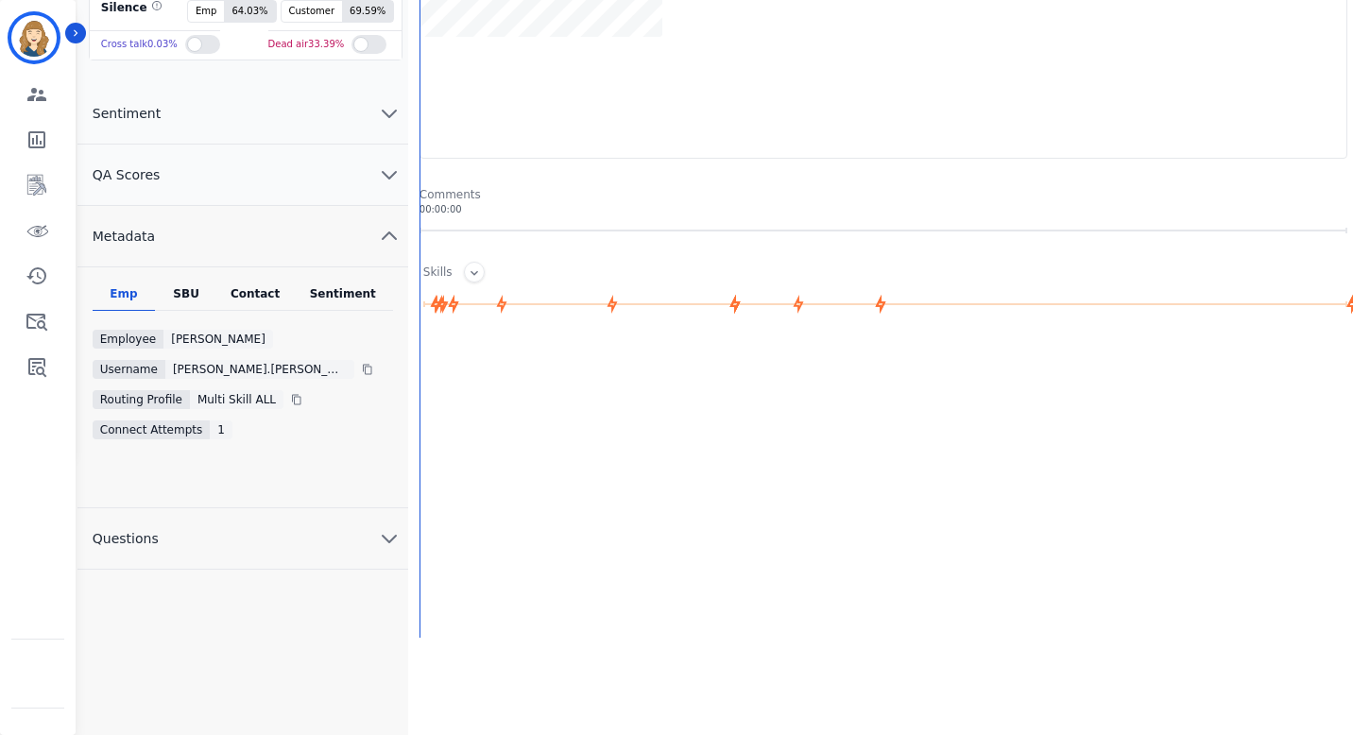
click at [192, 286] on div "SBU" at bounding box center [186, 298] width 62 height 25
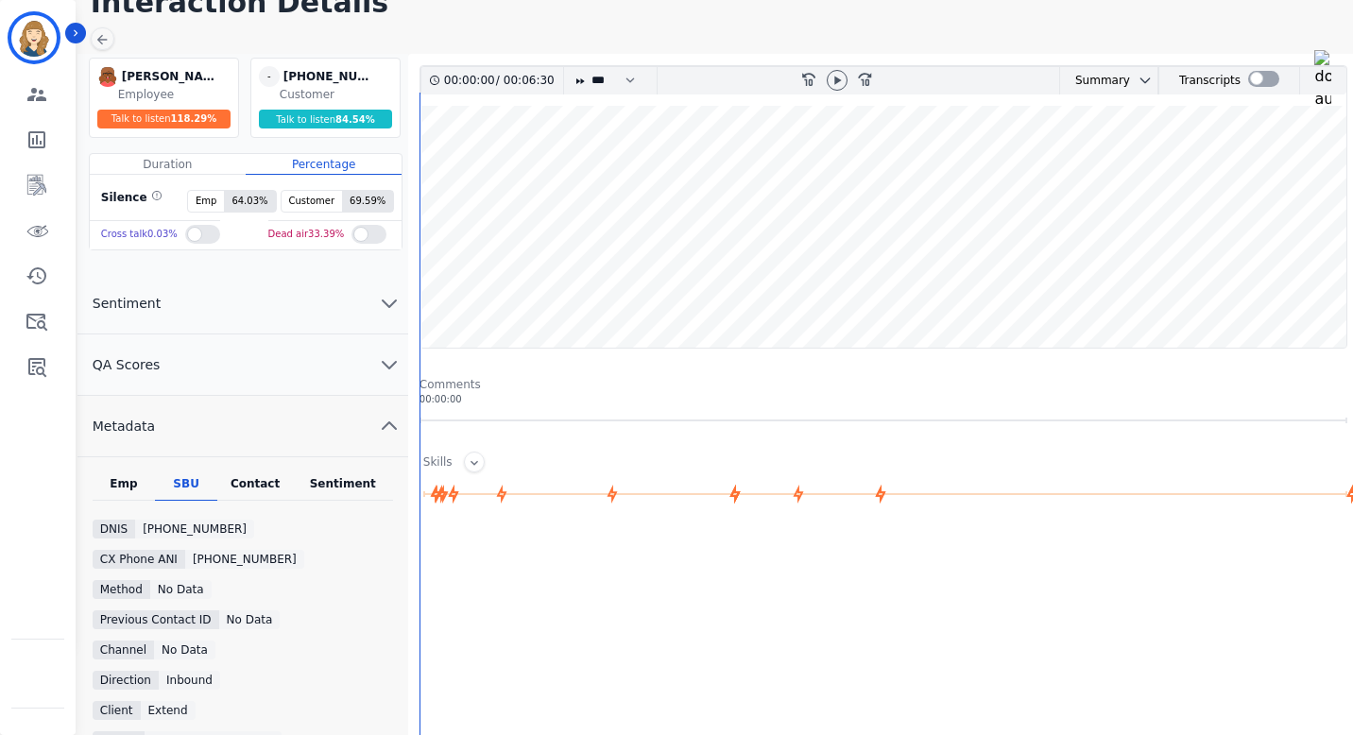
scroll to position [0, 0]
